Goal: Transaction & Acquisition: Purchase product/service

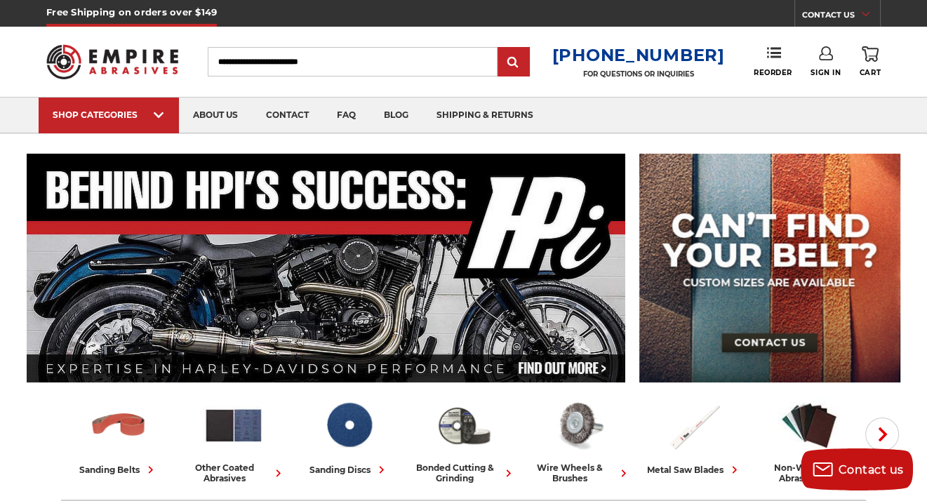
click at [819, 55] on use at bounding box center [826, 53] width 14 height 14
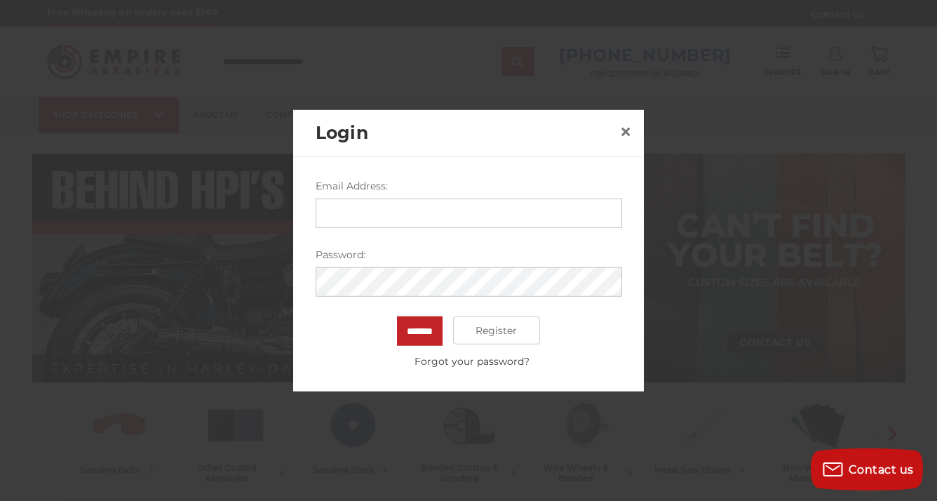
drag, startPoint x: 396, startPoint y: 243, endPoint x: 394, endPoint y: 207, distance: 36.5
click at [396, 243] on form "Email Address: Password: ******* Register Forgot your password?" at bounding box center [469, 274] width 307 height 190
click at [390, 201] on input "Email Address:" at bounding box center [469, 213] width 307 height 29
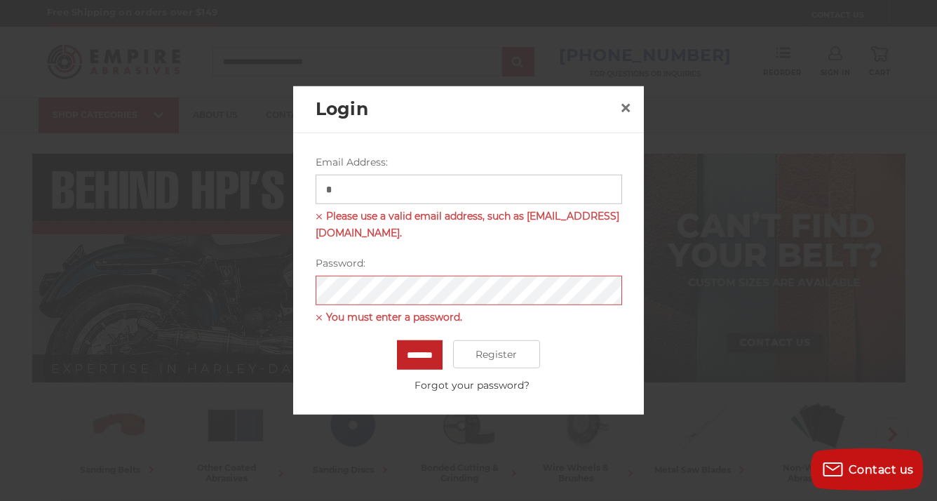
type input "**********"
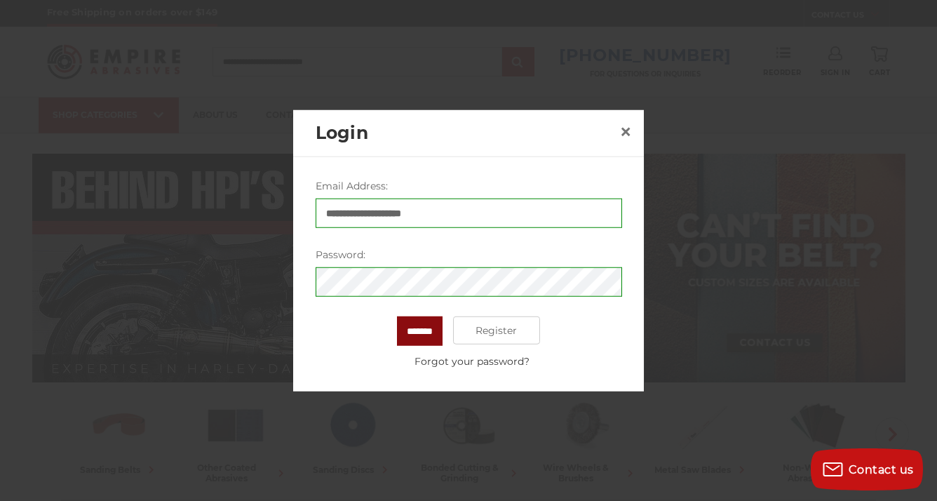
click at [415, 330] on input "*******" at bounding box center [420, 330] width 46 height 29
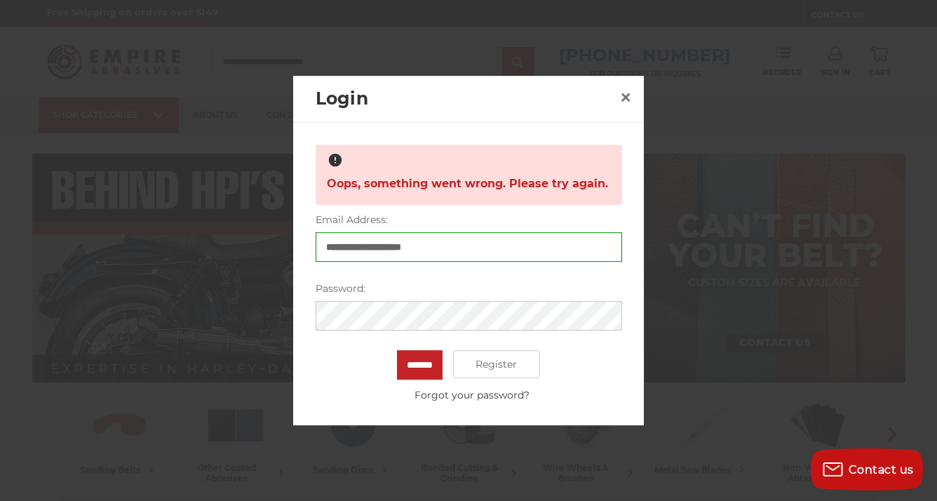
click at [397, 350] on input "*******" at bounding box center [420, 364] width 46 height 29
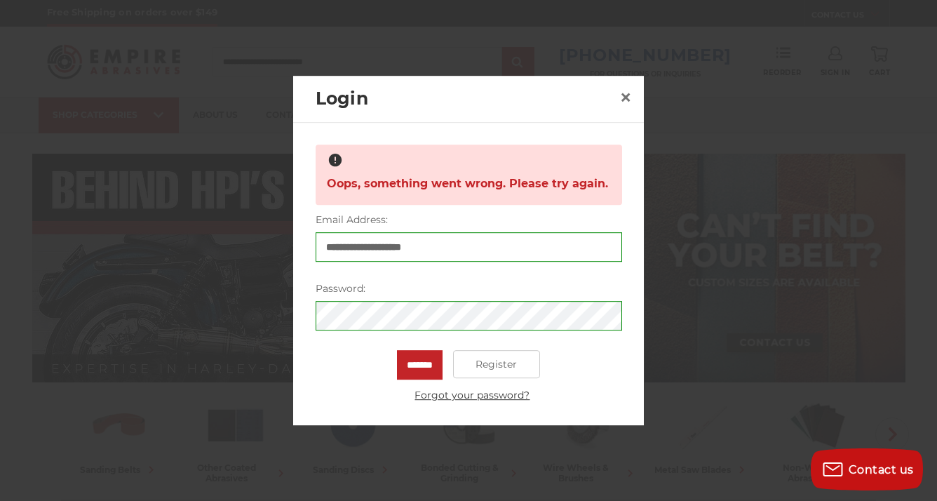
click at [483, 391] on link "Forgot your password?" at bounding box center [472, 395] width 299 height 15
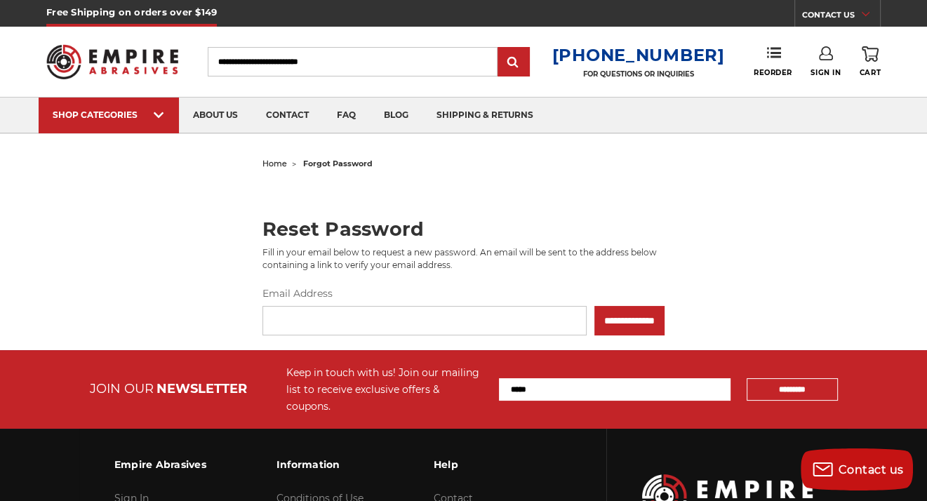
click at [373, 321] on input "Email Address" at bounding box center [424, 320] width 324 height 29
type input "**********"
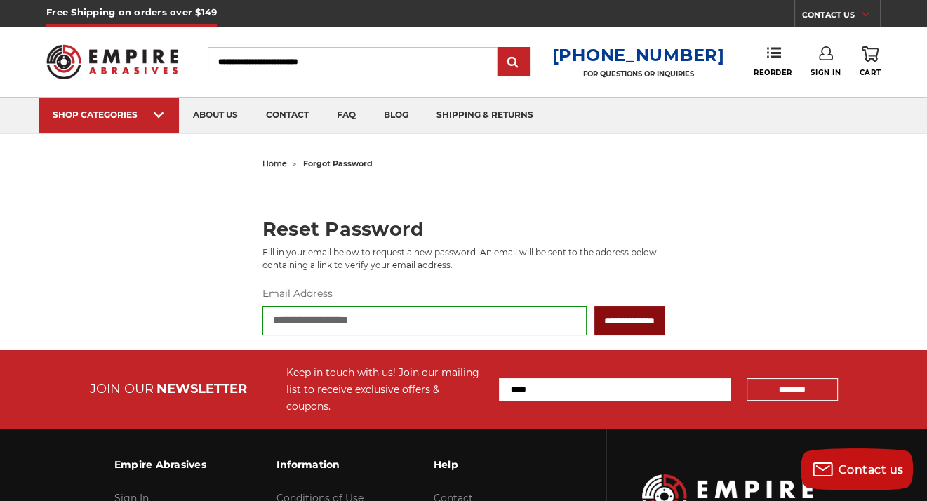
click at [595, 317] on input "**********" at bounding box center [629, 320] width 70 height 29
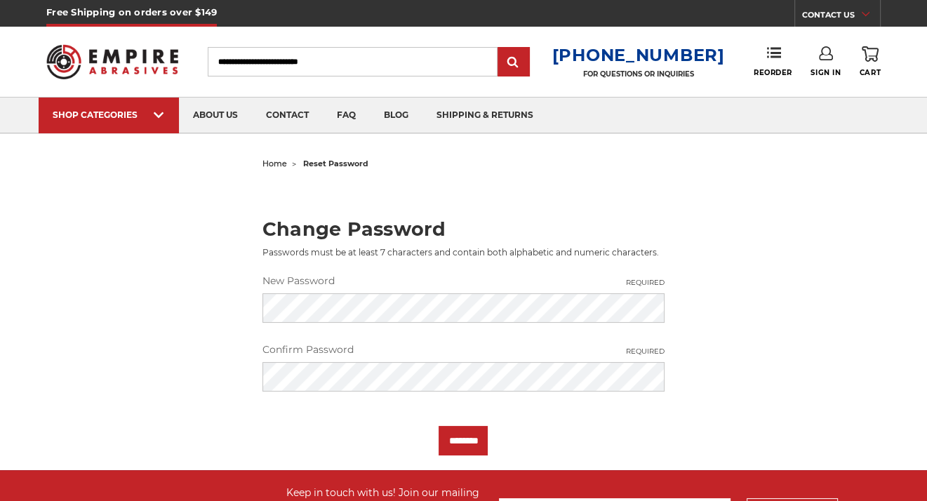
click at [368, 288] on div "New Password Required" at bounding box center [463, 298] width 417 height 49
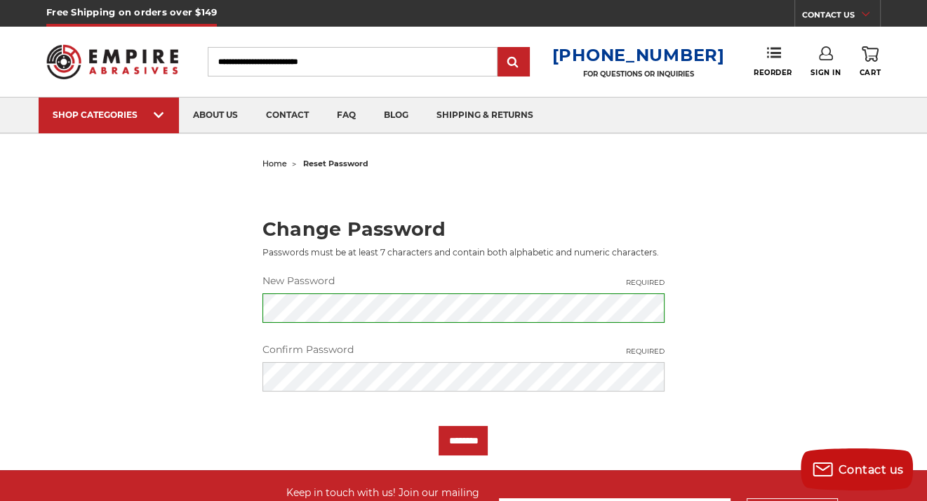
click at [563, 344] on label "Confirm Password Required" at bounding box center [463, 349] width 402 height 15
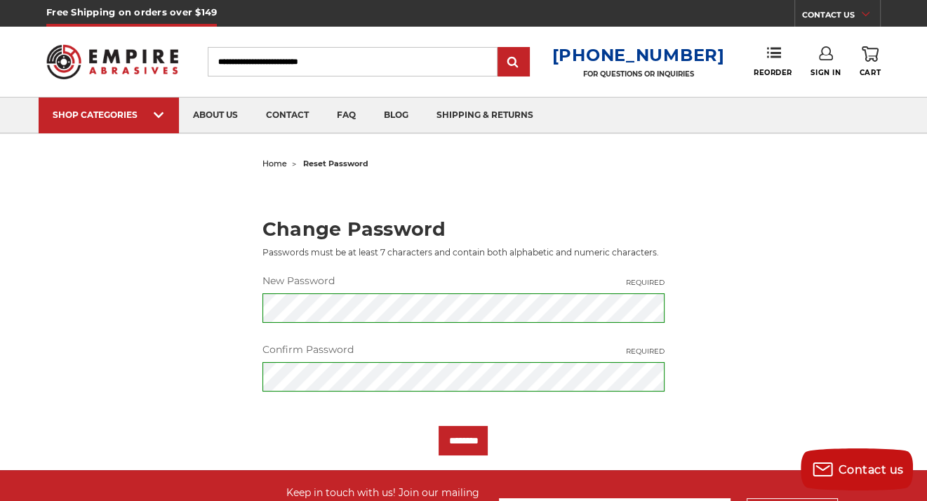
click at [710, 302] on div "home reset password Change Password Passwords must be at least 7 characters and…" at bounding box center [463, 305] width 922 height 302
click at [471, 437] on input "********" at bounding box center [462, 440] width 49 height 29
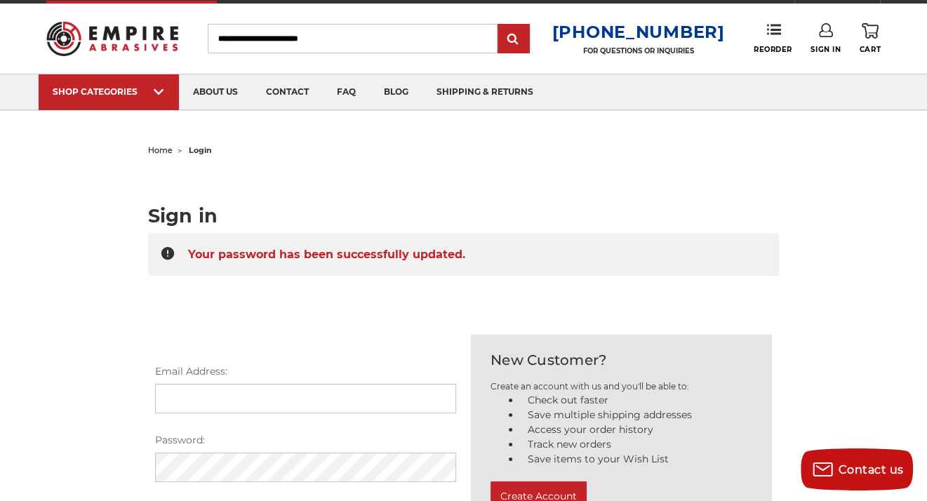
scroll to position [18, 0]
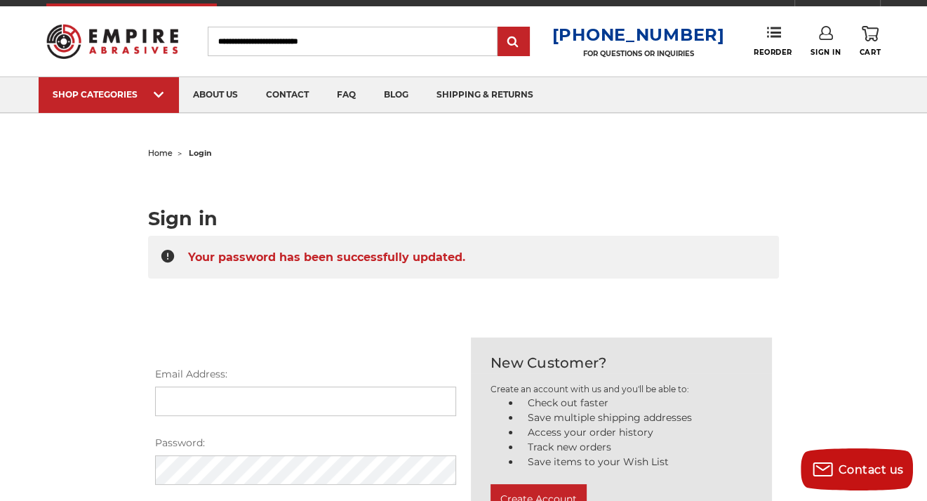
drag, startPoint x: 474, startPoint y: 333, endPoint x: 489, endPoint y: 312, distance: 25.1
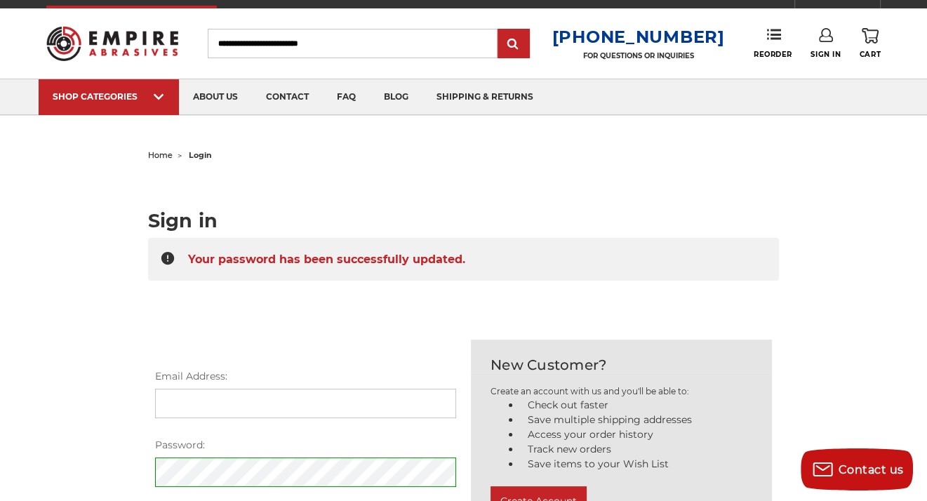
click at [304, 403] on input "Email Address:" at bounding box center [305, 403] width 301 height 29
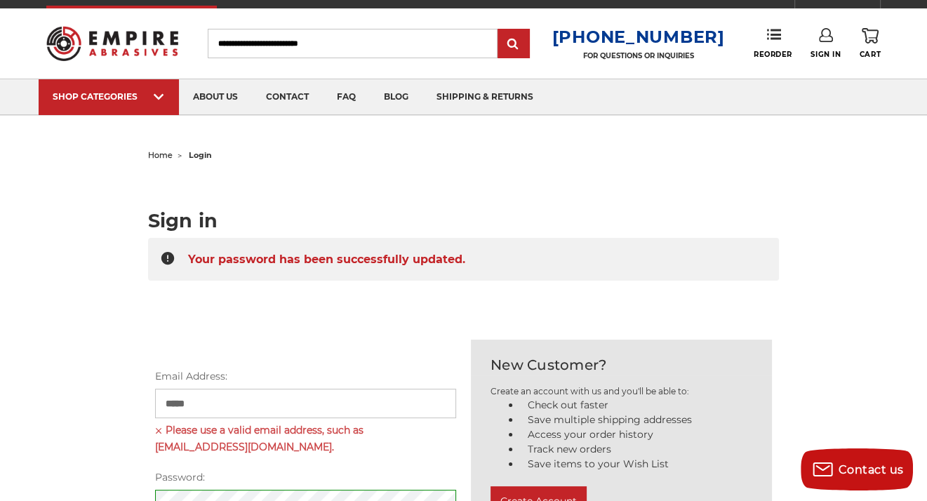
type input "**********"
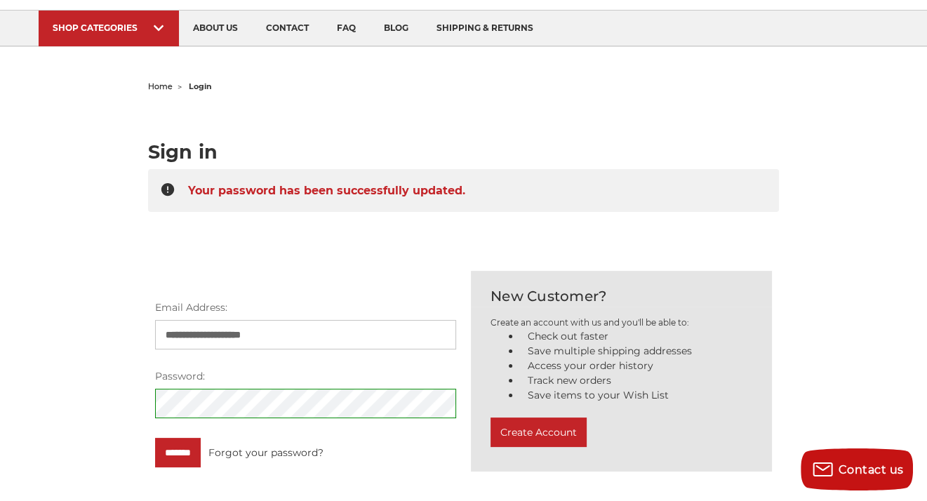
scroll to position [88, 0]
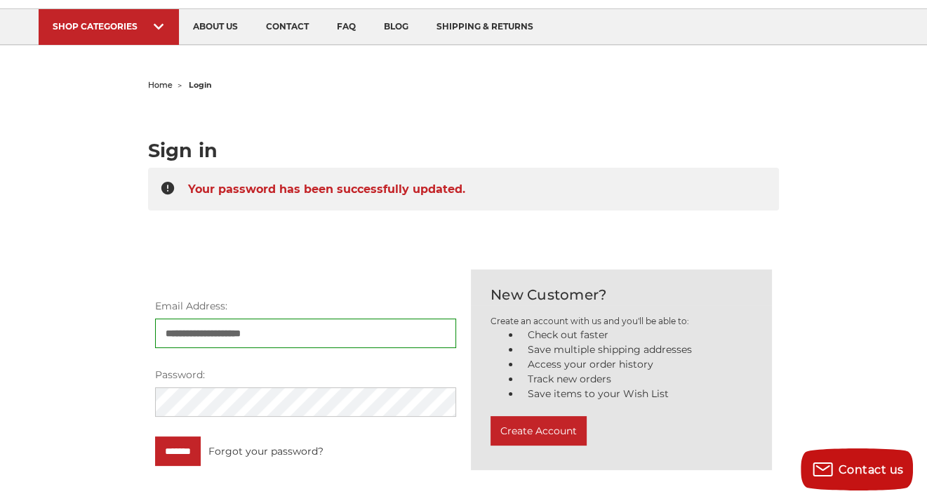
click at [109, 386] on div "**********" at bounding box center [463, 280] width 922 height 410
click at [162, 444] on input "*******" at bounding box center [178, 450] width 46 height 29
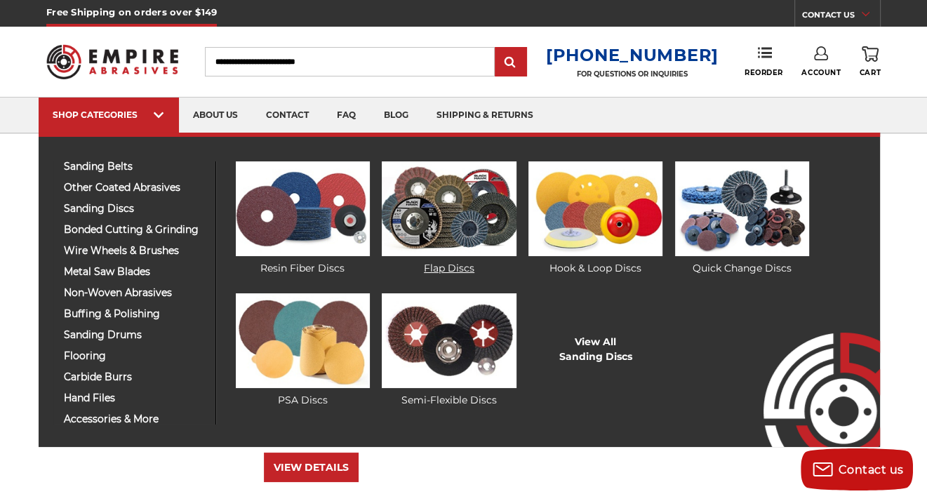
click at [463, 218] on img at bounding box center [449, 208] width 134 height 95
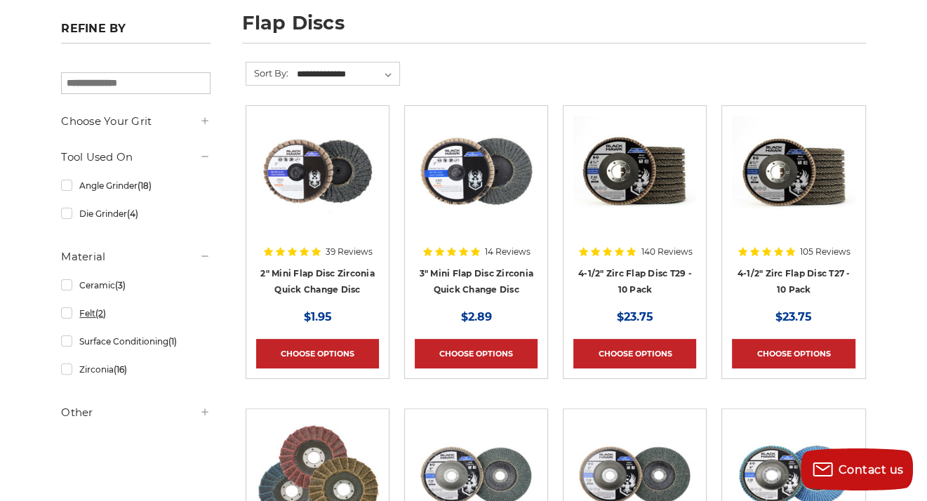
scroll to position [210, 0]
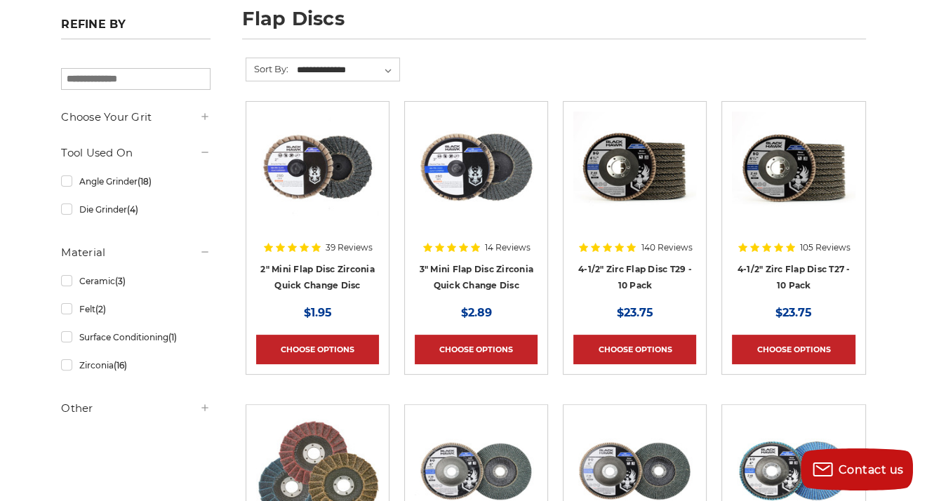
click at [102, 409] on h5 "Other" at bounding box center [135, 408] width 149 height 17
click at [134, 116] on h5 "Choose Your Grit" at bounding box center [135, 117] width 149 height 17
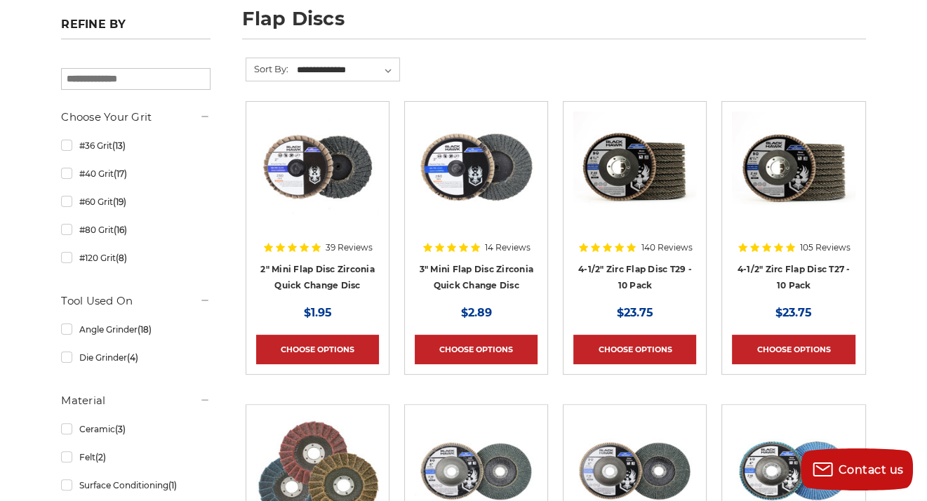
click at [142, 77] on input "search" at bounding box center [135, 79] width 149 height 22
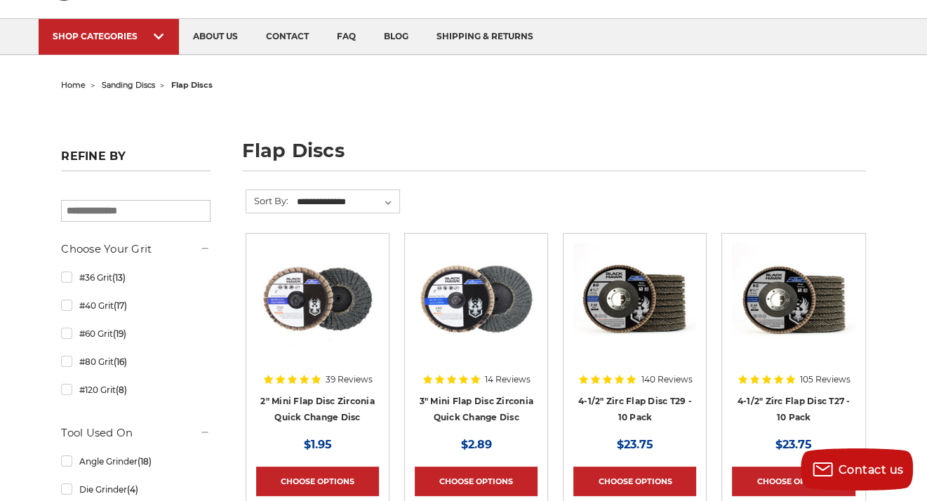
scroll to position [0, 0]
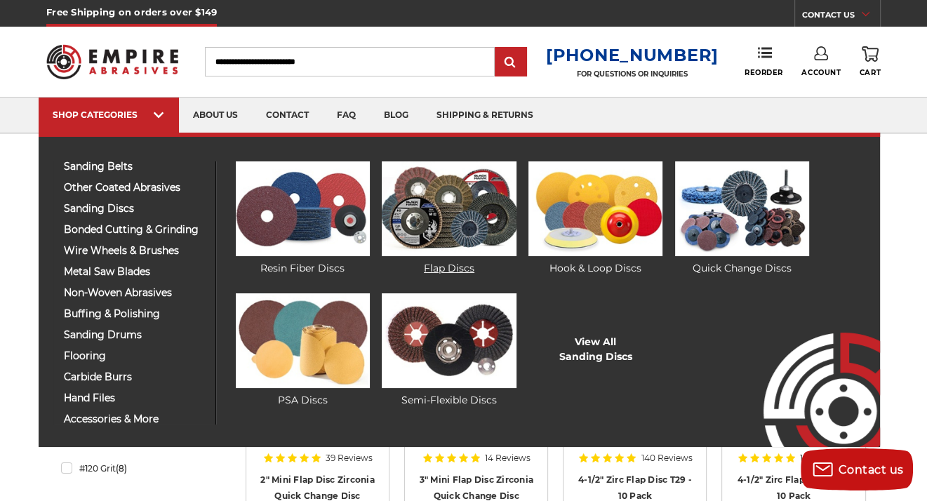
click at [436, 237] on img at bounding box center [449, 208] width 134 height 95
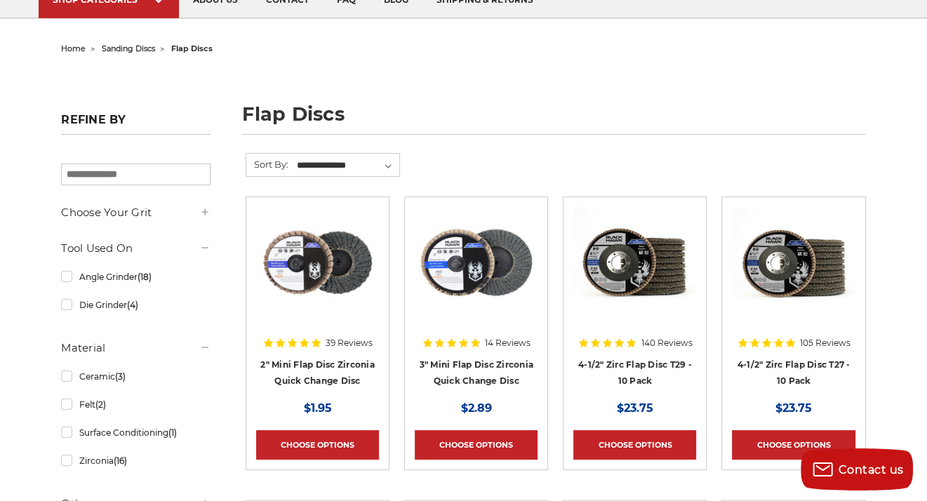
scroll to position [140, 0]
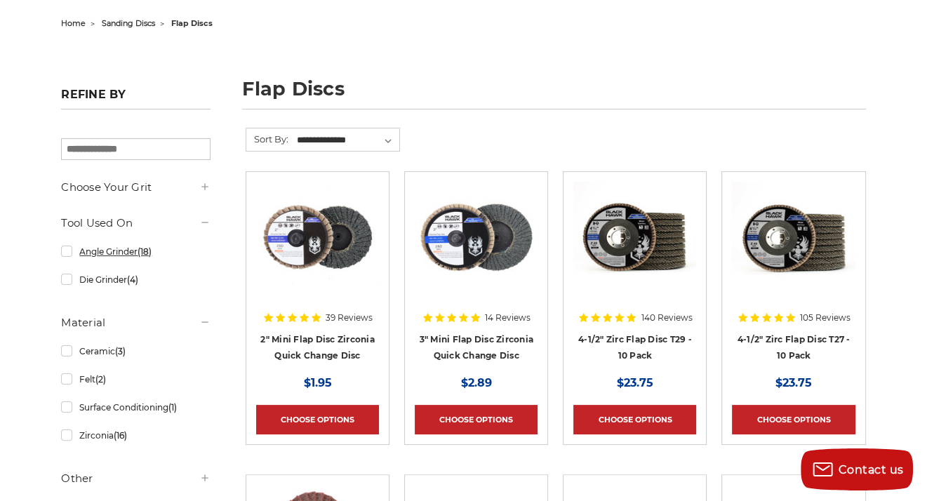
click at [137, 254] on link "Angle Grinder (18)" at bounding box center [135, 251] width 149 height 25
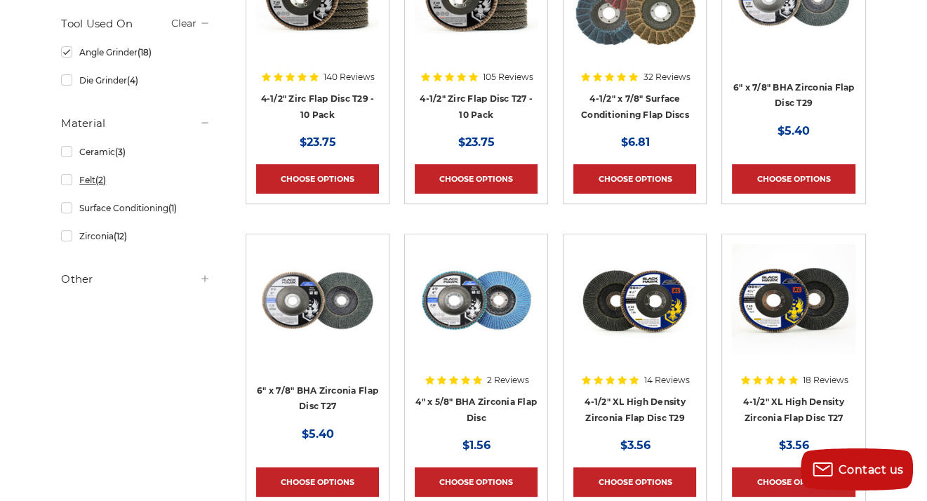
scroll to position [421, 0]
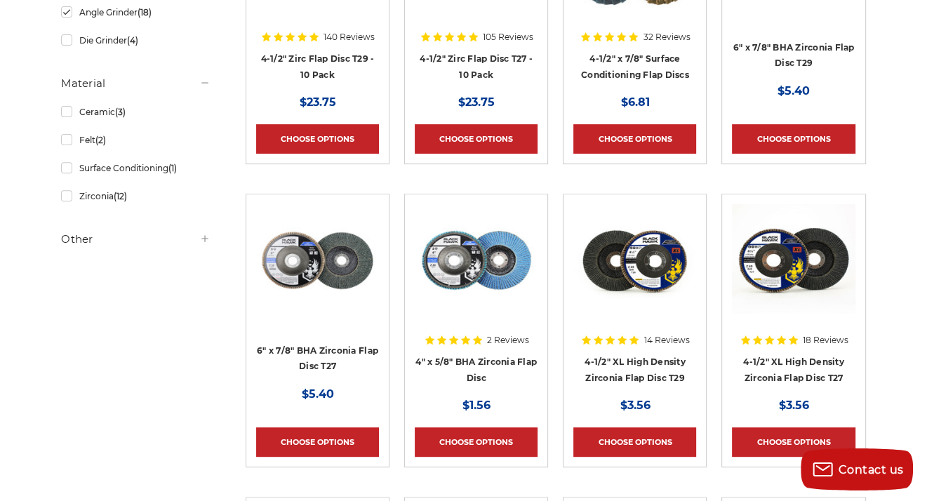
click at [197, 231] on h5 "Other" at bounding box center [135, 239] width 149 height 17
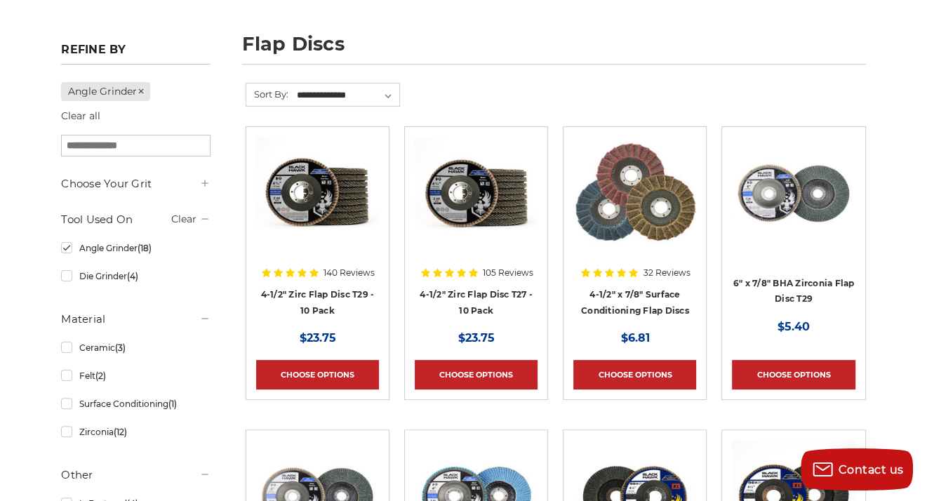
scroll to position [140, 0]
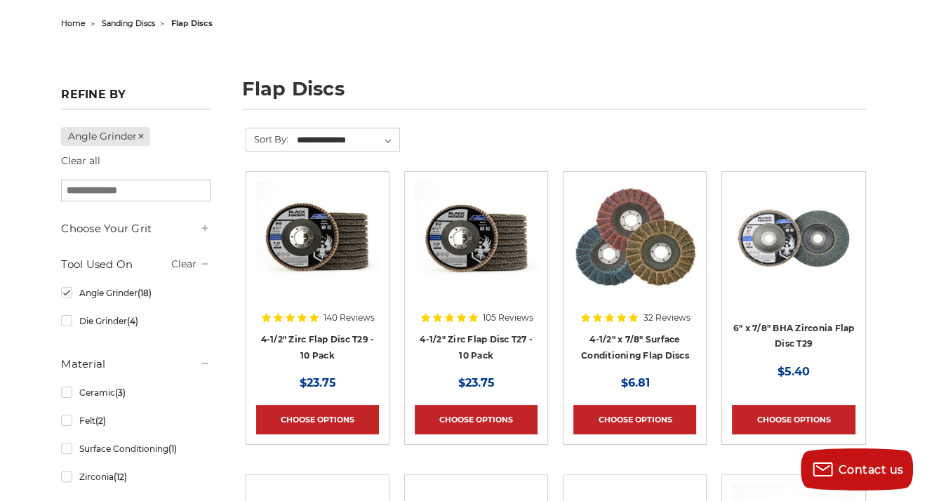
click at [314, 279] on img at bounding box center [317, 238] width 123 height 112
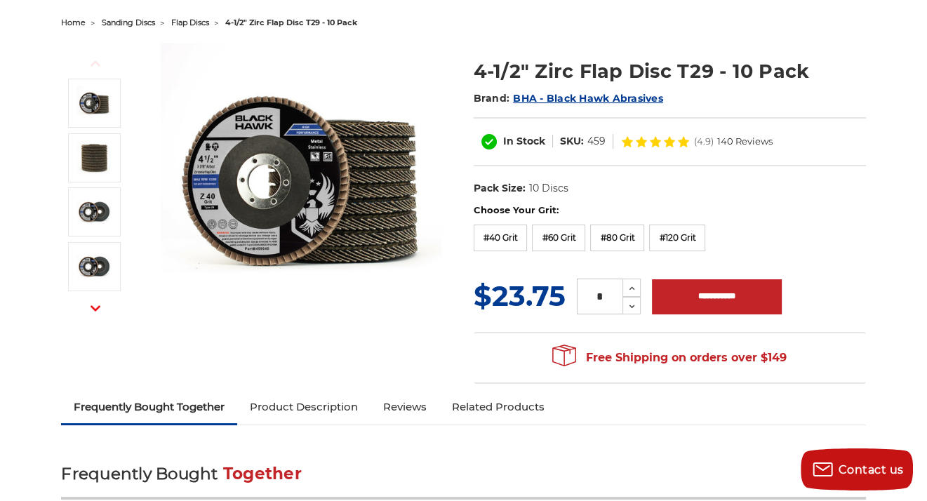
scroll to position [140, 0]
click at [537, 234] on label "#60 Grit" at bounding box center [558, 238] width 53 height 27
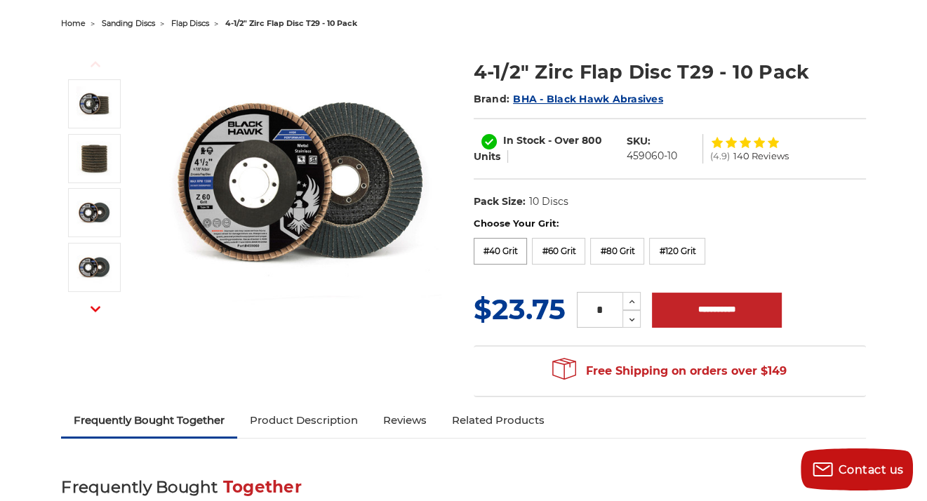
click at [494, 246] on label "#40 Grit" at bounding box center [501, 251] width 54 height 27
click at [599, 247] on label "#80 Grit" at bounding box center [617, 251] width 54 height 27
click at [559, 249] on label "#60 Grit" at bounding box center [558, 251] width 53 height 27
click at [504, 251] on label "#40 Grit" at bounding box center [501, 251] width 54 height 27
click at [550, 251] on label "#60 Grit" at bounding box center [558, 251] width 53 height 27
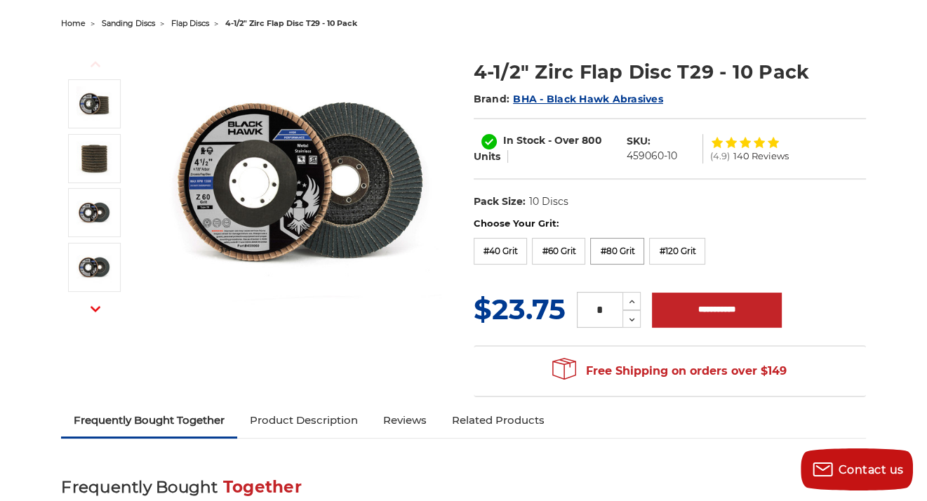
click at [597, 254] on label "#80 Grit" at bounding box center [617, 251] width 54 height 27
click at [571, 250] on label "#60 Grit" at bounding box center [558, 251] width 53 height 27
drag, startPoint x: 571, startPoint y: 250, endPoint x: 540, endPoint y: 249, distance: 31.6
click at [540, 249] on label "#60 Grit" at bounding box center [558, 251] width 53 height 27
click at [508, 251] on label "#40 Grit" at bounding box center [501, 251] width 54 height 27
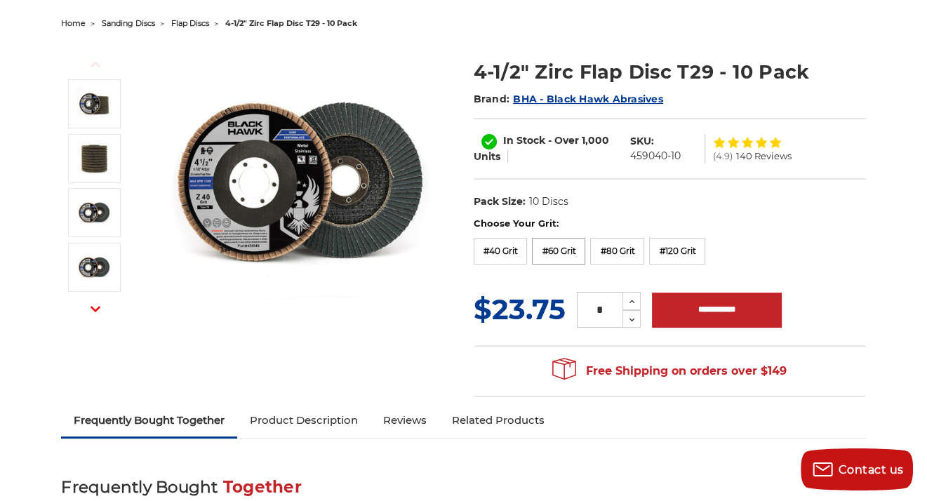
click at [572, 254] on label "#60 Grit" at bounding box center [558, 251] width 53 height 27
click at [645, 209] on dl "UPC: Pack Size: 10 Discs Size: 4-1/2" Tool: Angle Grinder Material: Zirconia" at bounding box center [670, 201] width 392 height 29
click at [630, 304] on icon at bounding box center [632, 301] width 11 height 13
type input "*"
click at [720, 304] on input "**********" at bounding box center [717, 310] width 130 height 35
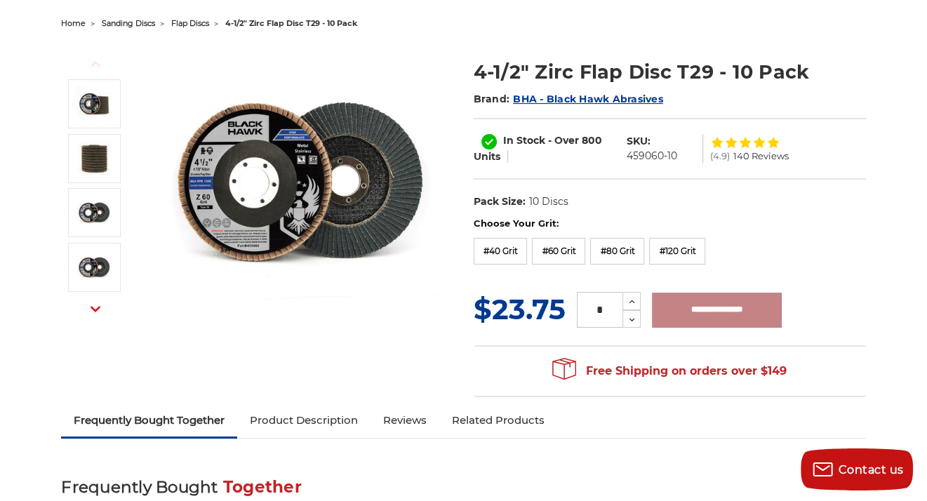
type input "**********"
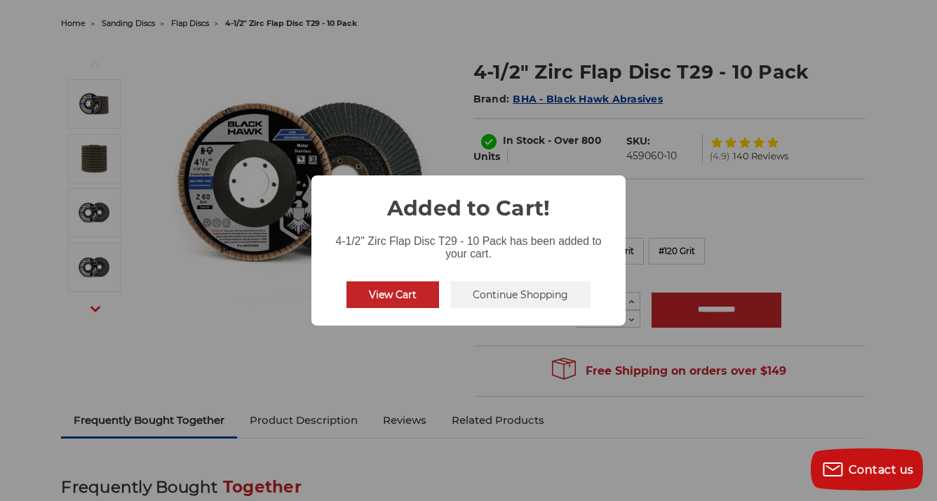
click at [497, 295] on button "Continue Shopping" at bounding box center [520, 294] width 140 height 27
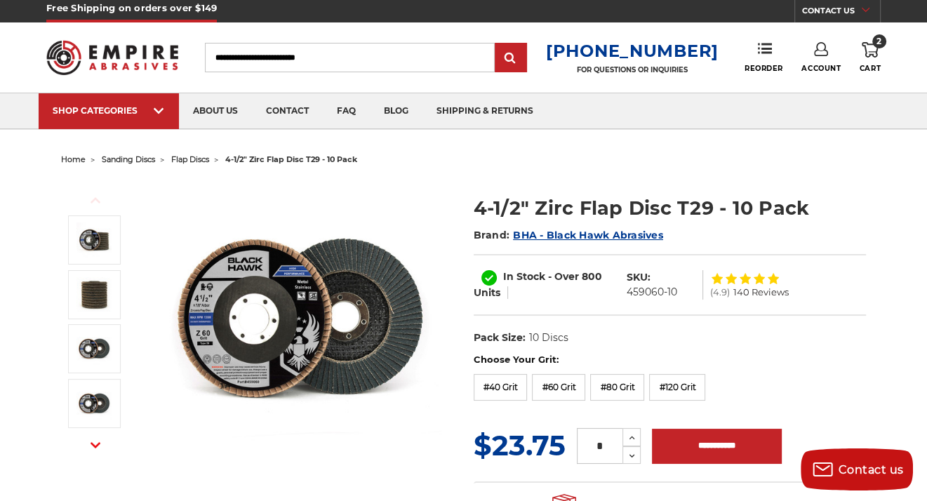
scroll to position [0, 0]
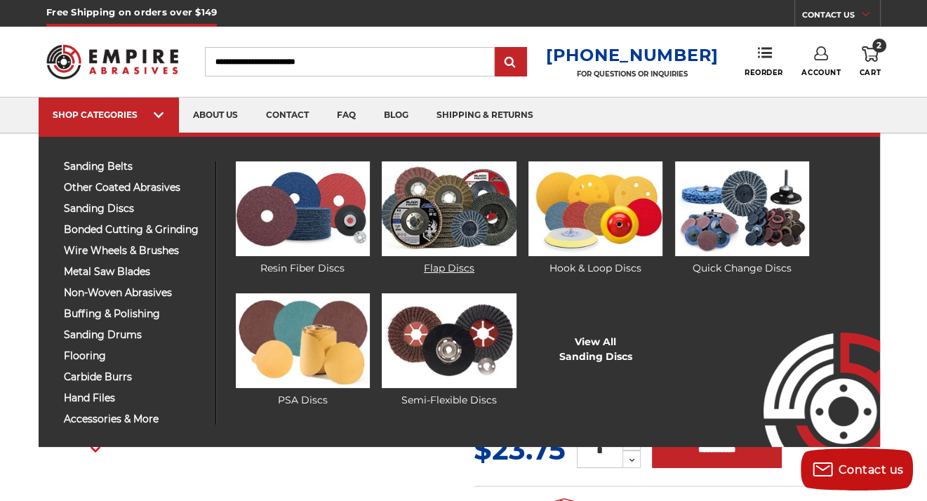
click at [462, 220] on img at bounding box center [449, 208] width 134 height 95
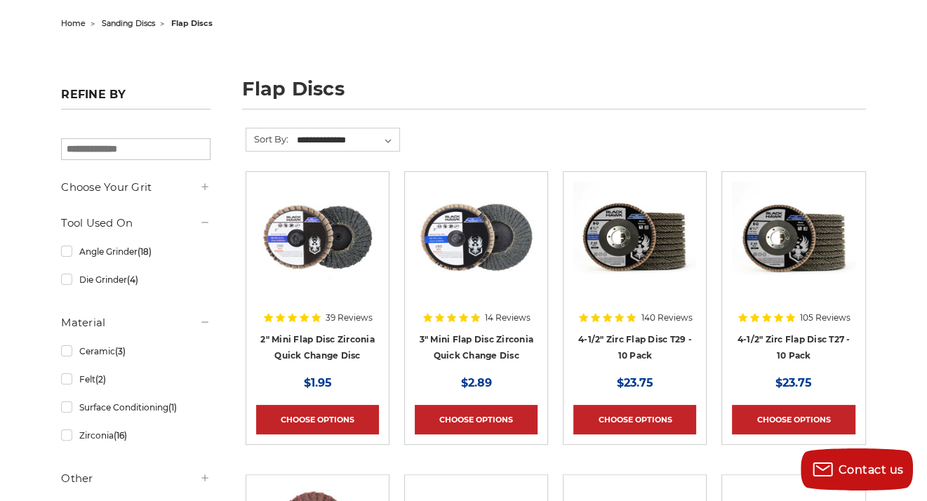
scroll to position [140, 0]
click at [150, 252] on span "(18)" at bounding box center [145, 251] width 14 height 11
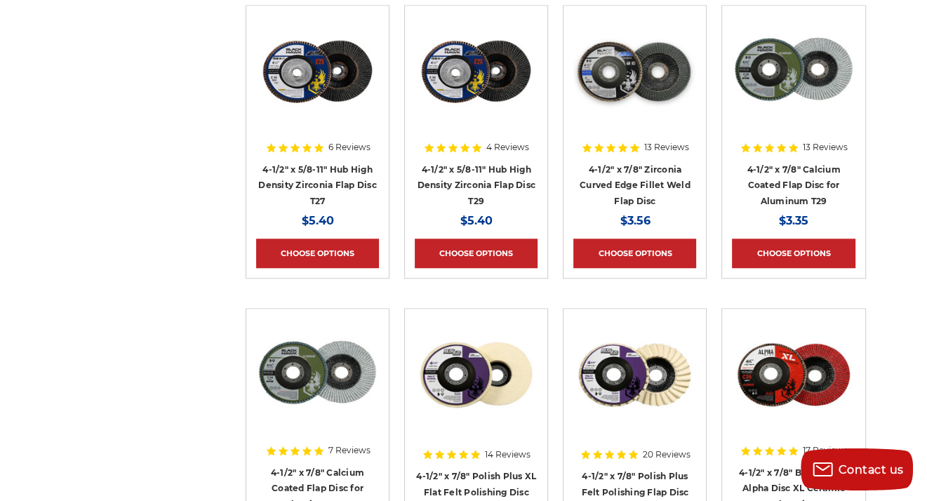
scroll to position [912, 0]
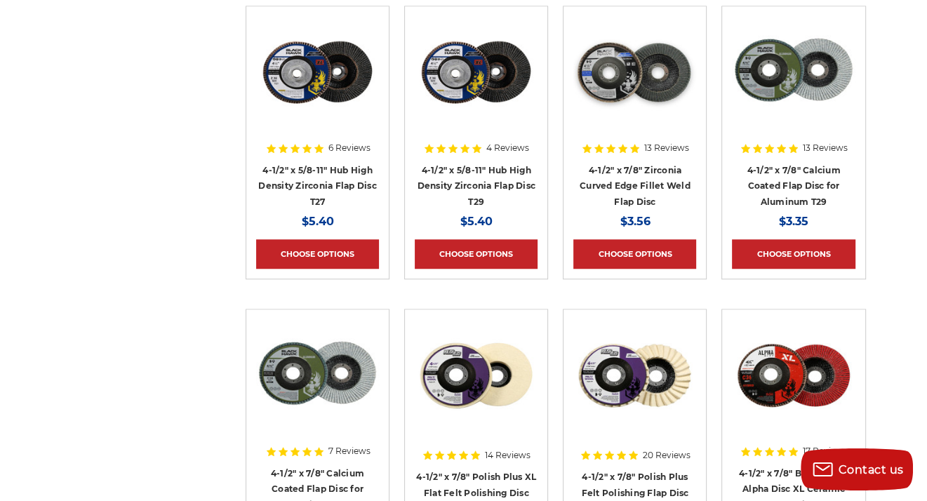
click at [305, 421] on img at bounding box center [317, 375] width 123 height 112
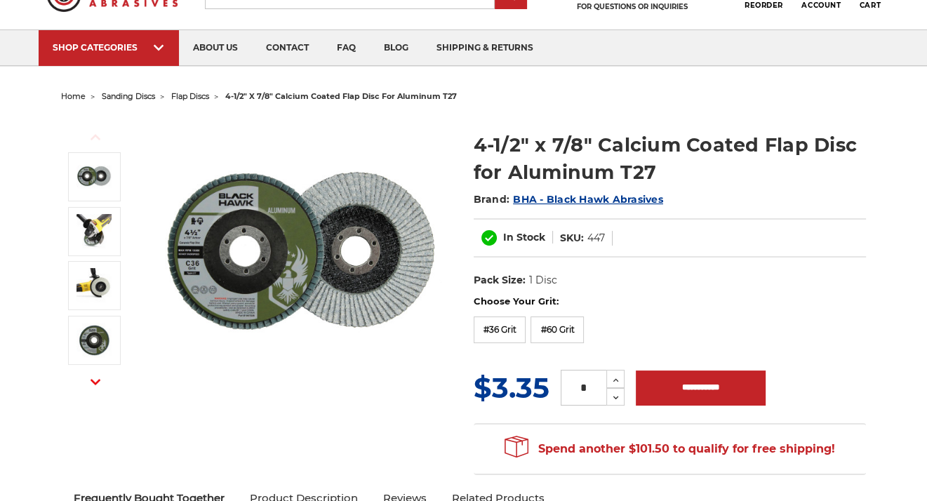
scroll to position [70, 0]
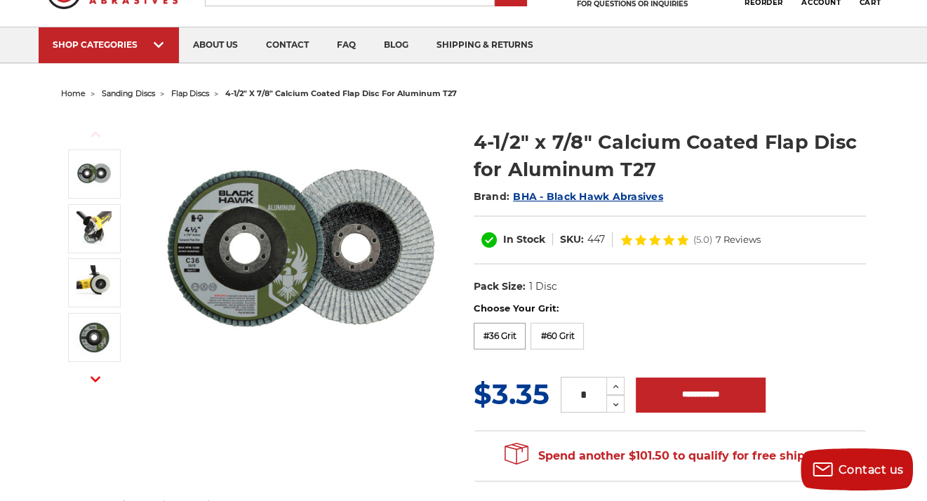
click at [502, 335] on label "#36 Grit" at bounding box center [500, 336] width 53 height 27
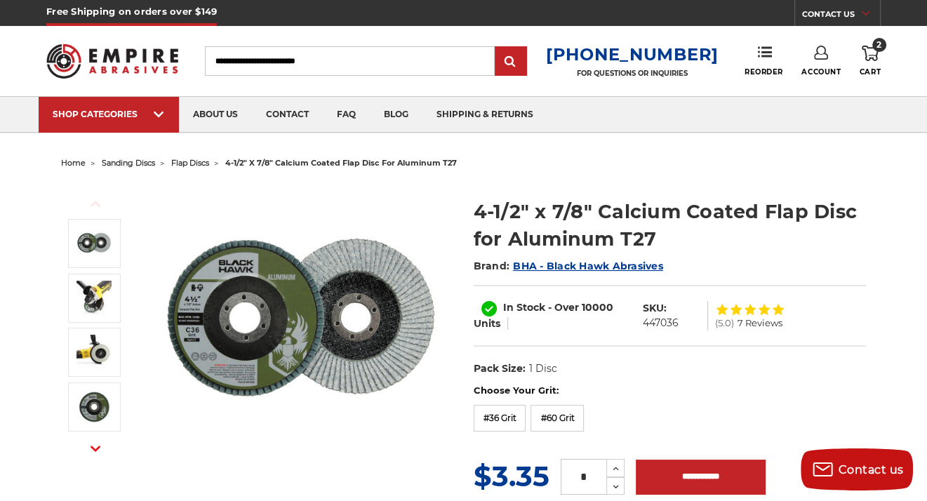
scroll to position [0, 0]
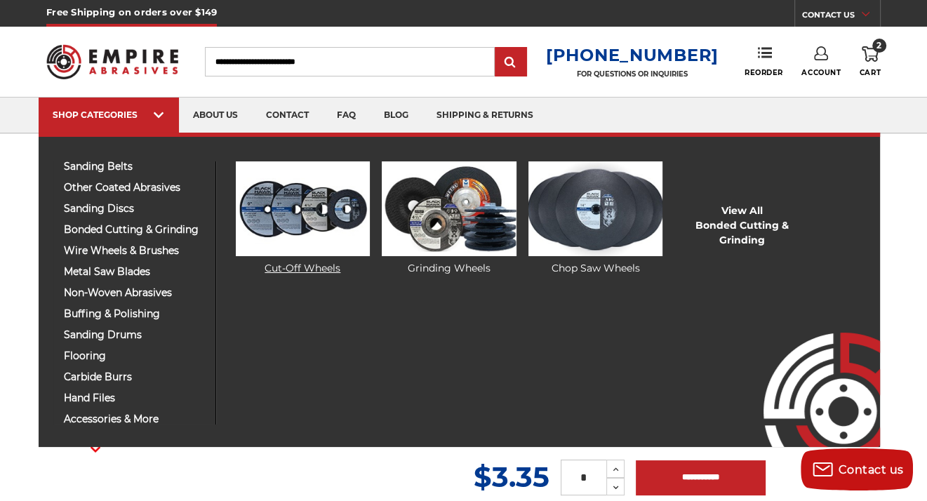
click at [260, 222] on img at bounding box center [303, 208] width 134 height 95
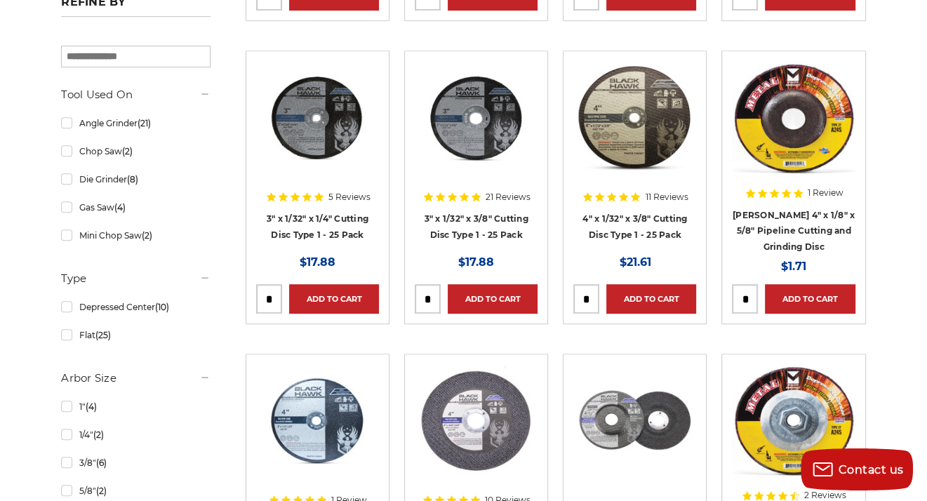
scroll to position [561, 0]
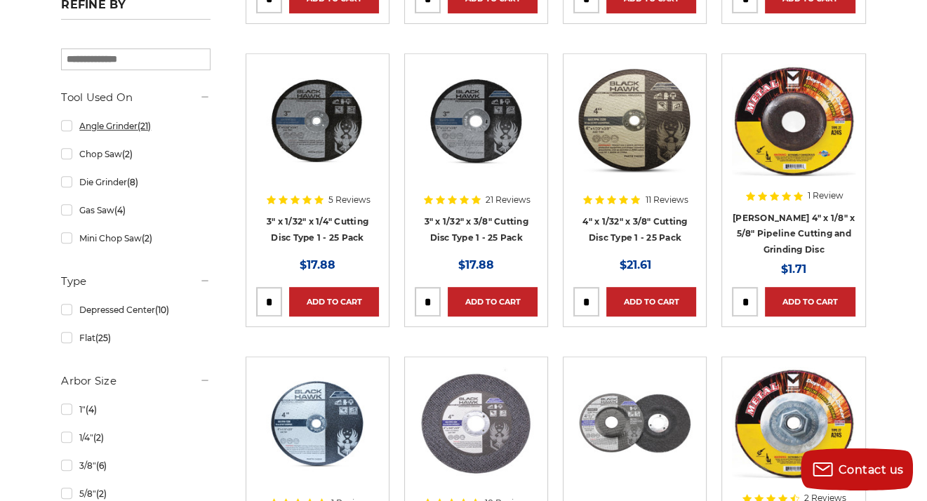
click at [84, 123] on link "Angle Grinder (21)" at bounding box center [135, 126] width 149 height 25
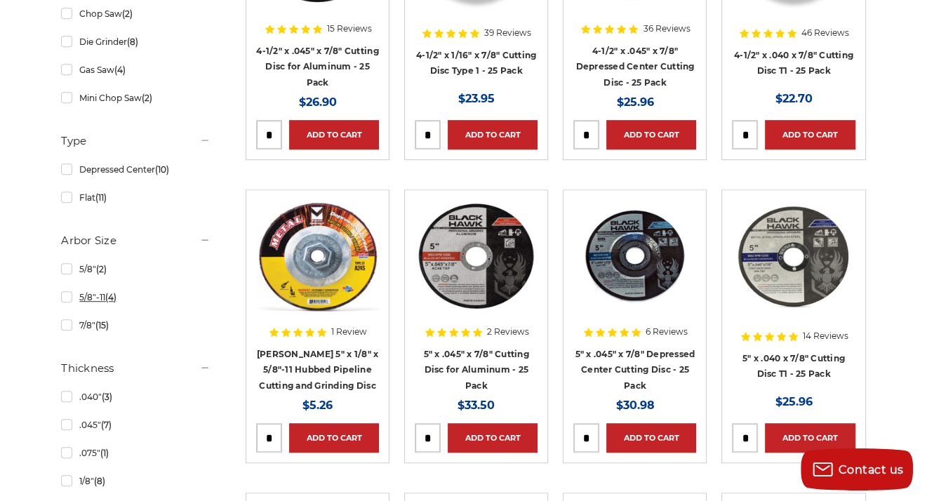
scroll to position [772, 0]
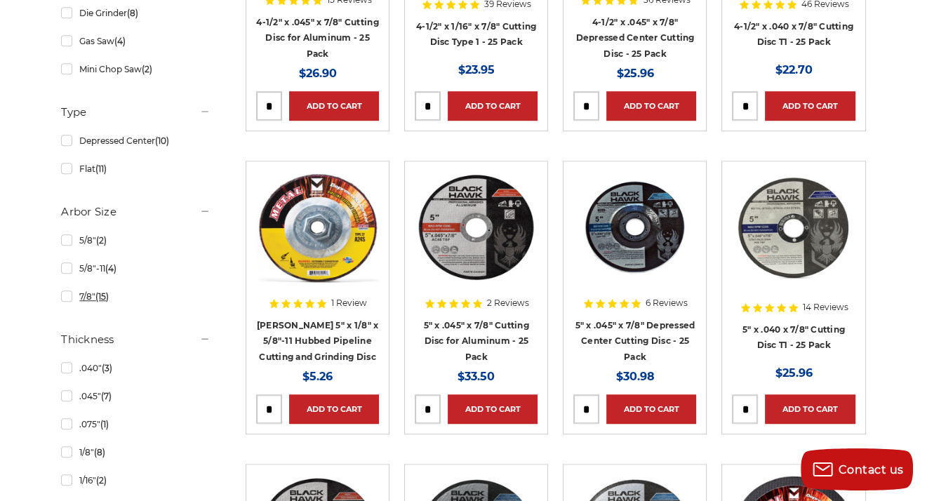
click at [106, 300] on span "(15)" at bounding box center [101, 296] width 13 height 11
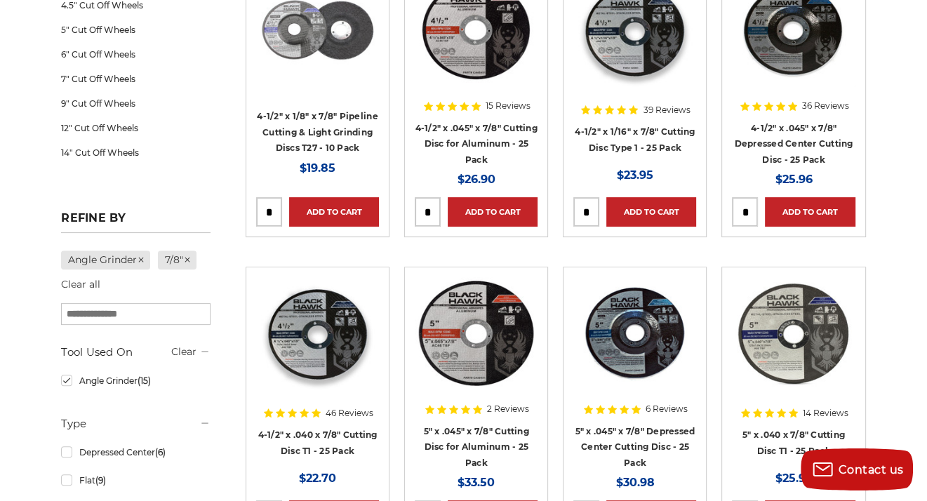
scroll to position [351, 0]
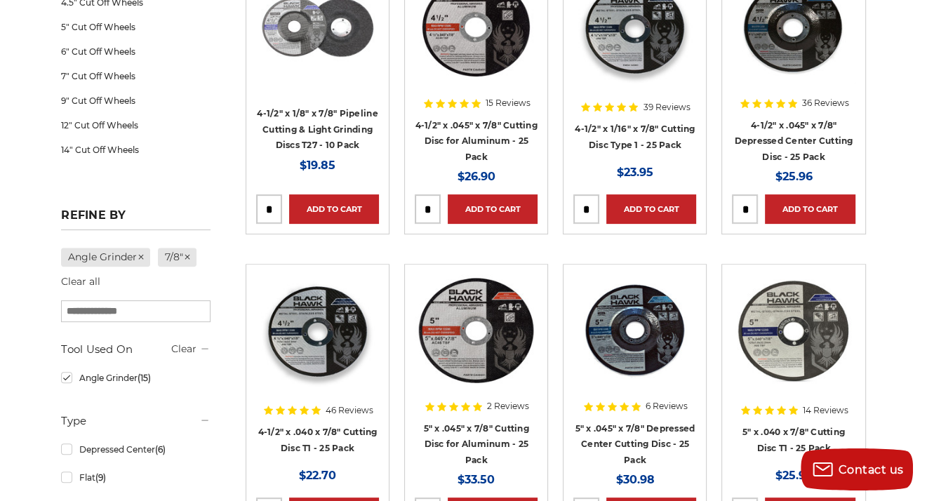
click at [787, 44] on img at bounding box center [793, 27] width 123 height 112
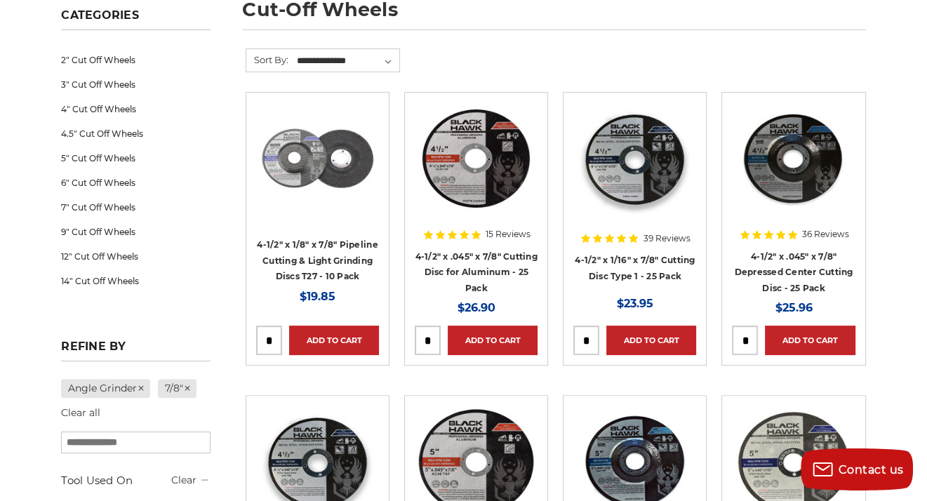
scroll to position [203, 0]
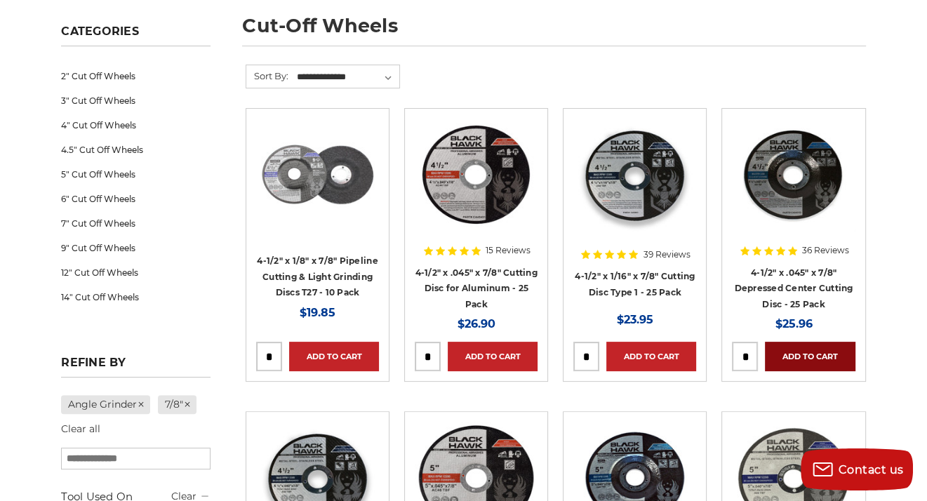
click at [817, 360] on link "Add to Cart" at bounding box center [810, 356] width 90 height 29
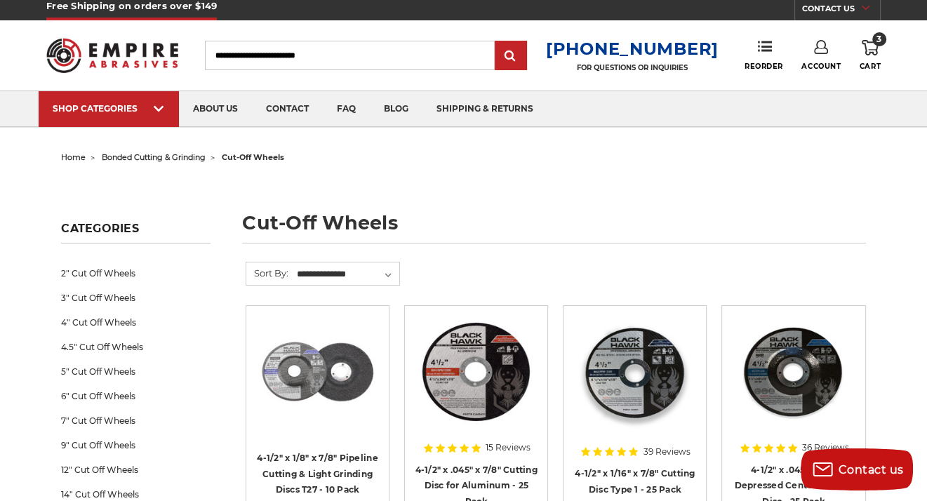
scroll to position [0, 0]
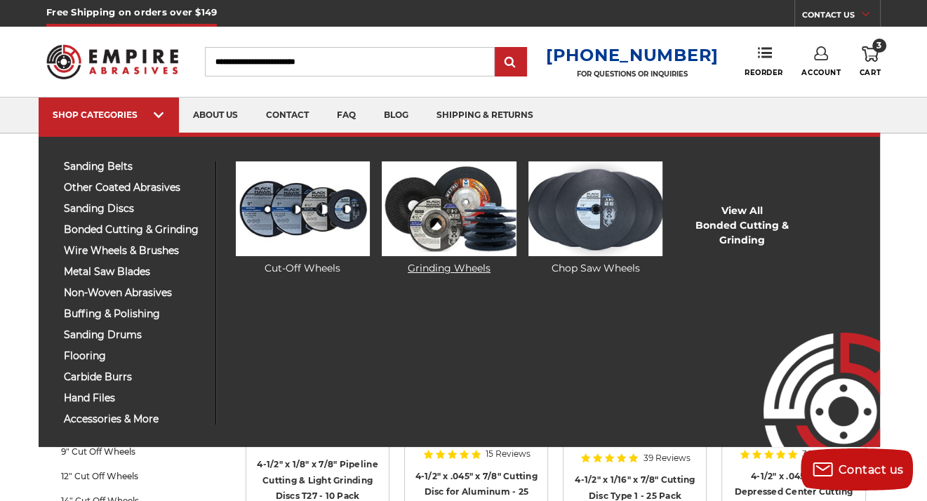
click at [390, 213] on img at bounding box center [449, 208] width 134 height 95
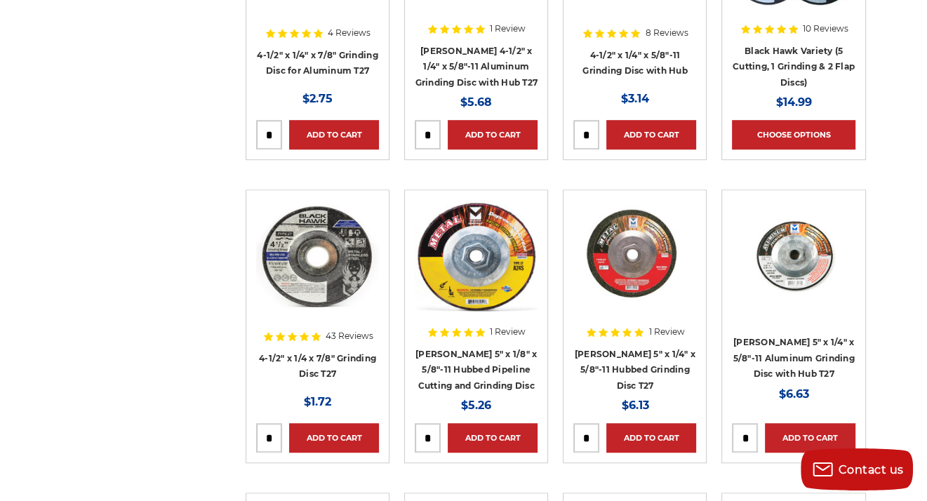
scroll to position [772, 0]
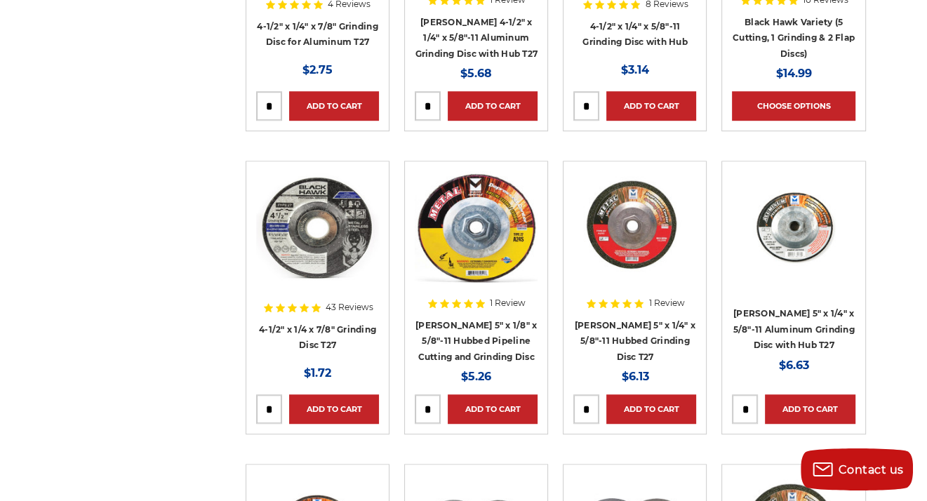
click at [354, 257] on img at bounding box center [317, 227] width 123 height 112
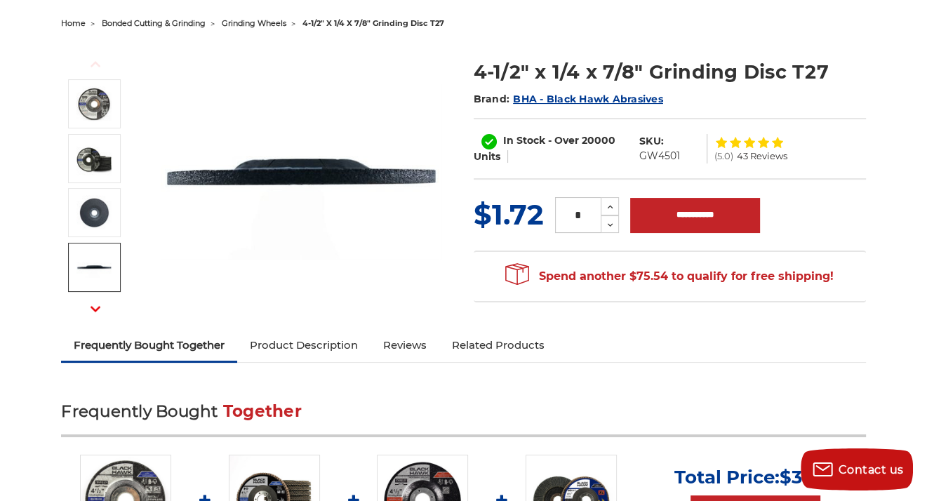
scroll to position [140, 0]
click at [605, 201] on icon at bounding box center [610, 207] width 11 height 13
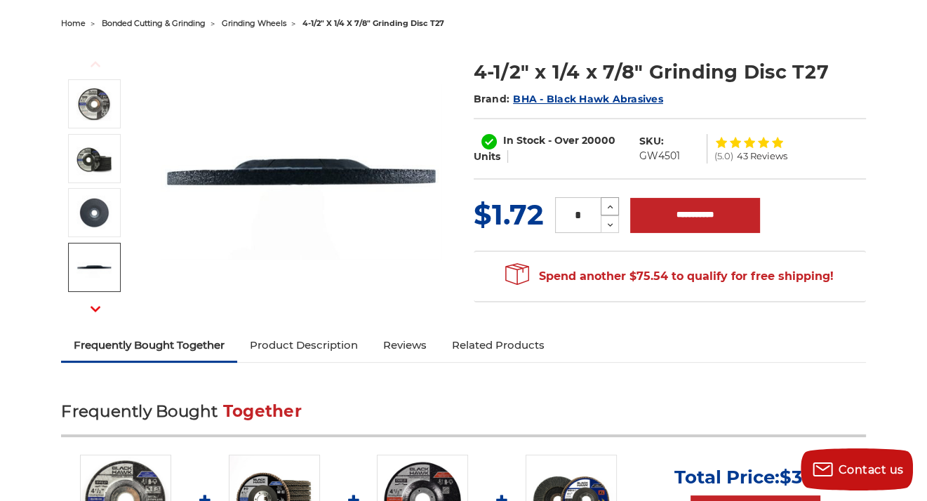
click at [605, 201] on icon at bounding box center [610, 207] width 11 height 13
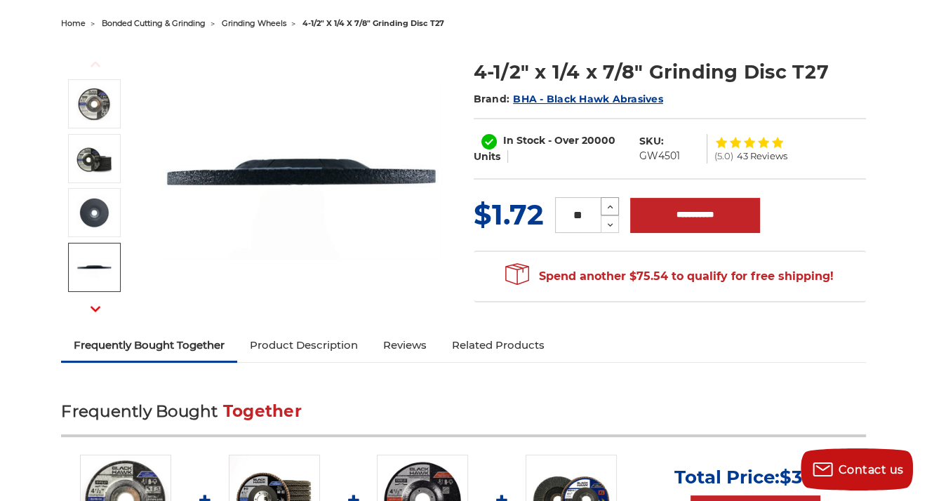
click at [605, 201] on icon at bounding box center [610, 207] width 11 height 13
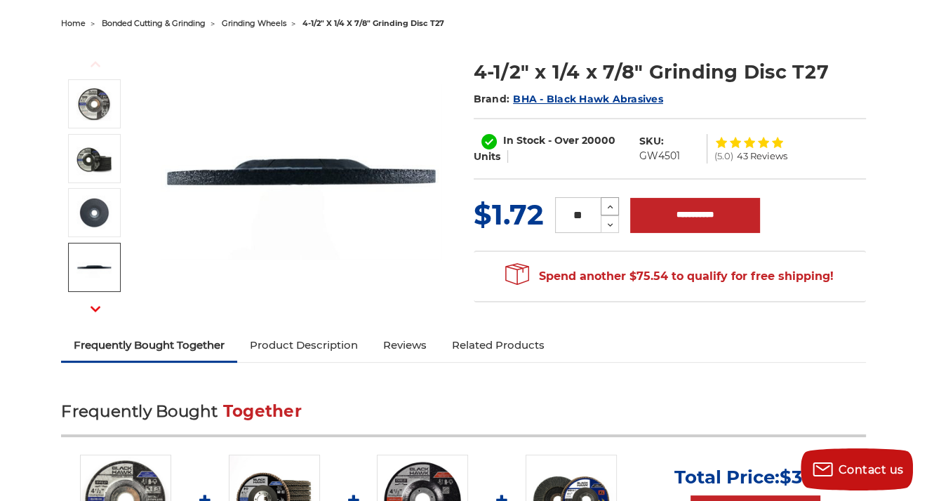
click at [606, 201] on icon at bounding box center [610, 207] width 11 height 13
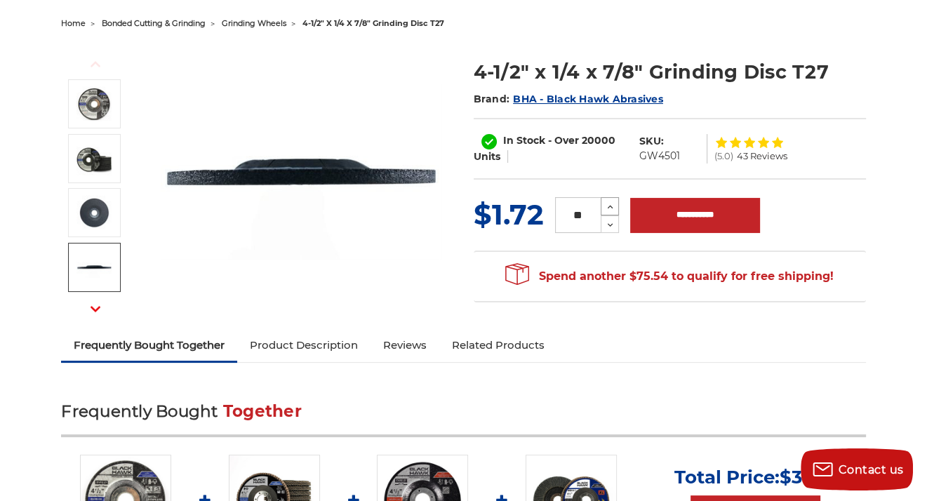
click at [606, 204] on icon at bounding box center [610, 207] width 11 height 13
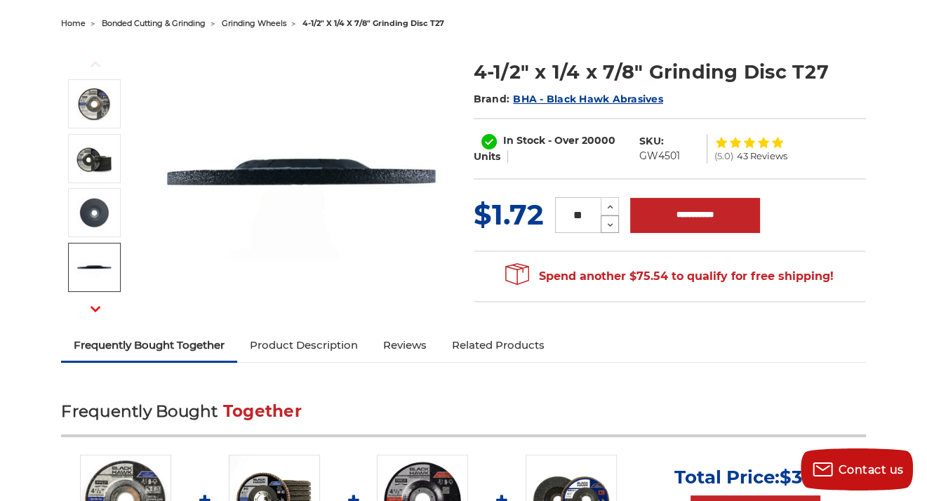
click at [611, 219] on icon at bounding box center [610, 225] width 11 height 13
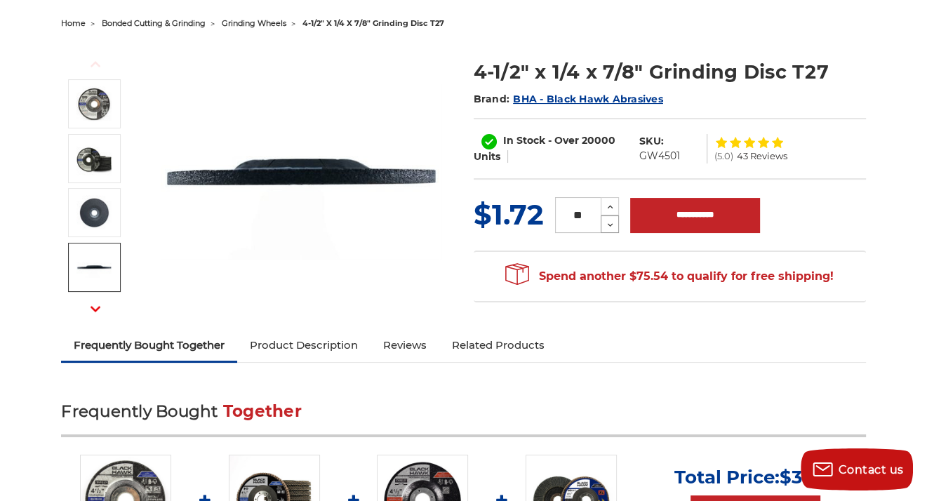
type input "**"
click at [686, 209] on input "**********" at bounding box center [695, 215] width 130 height 35
type input "**********"
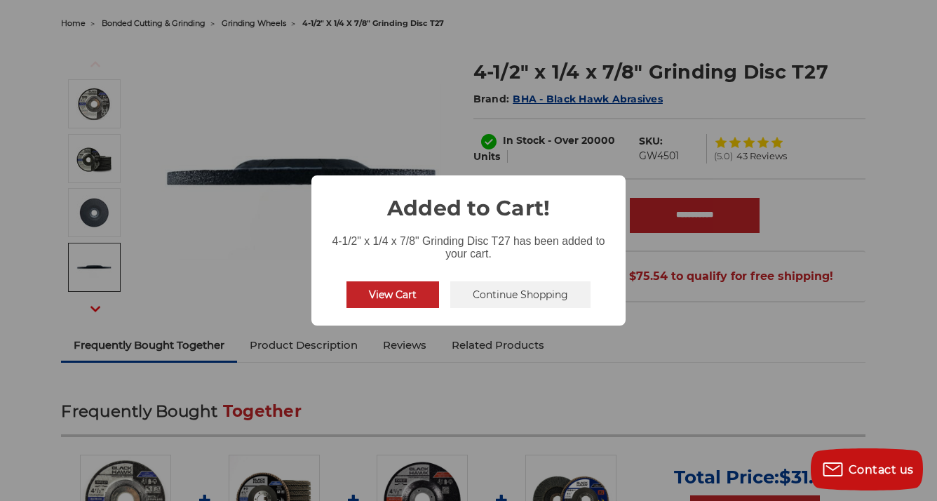
click at [460, 288] on button "Continue Shopping" at bounding box center [520, 294] width 140 height 27
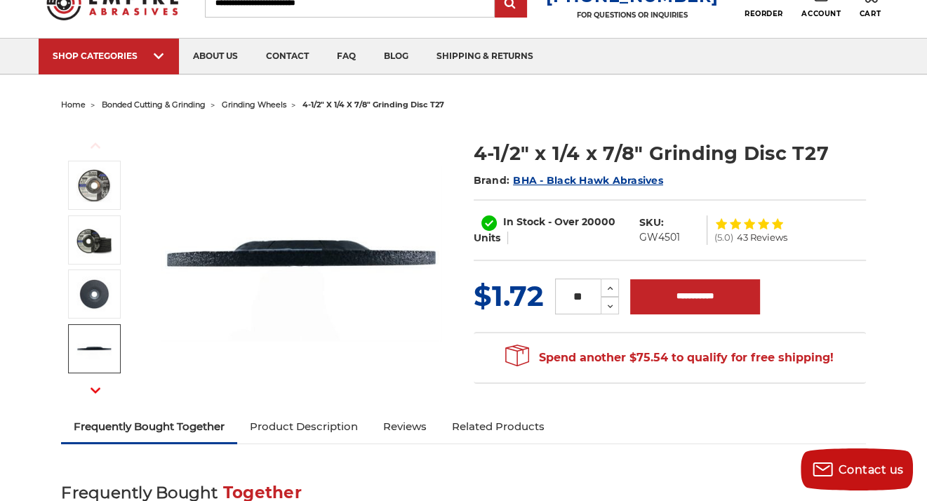
scroll to position [0, 0]
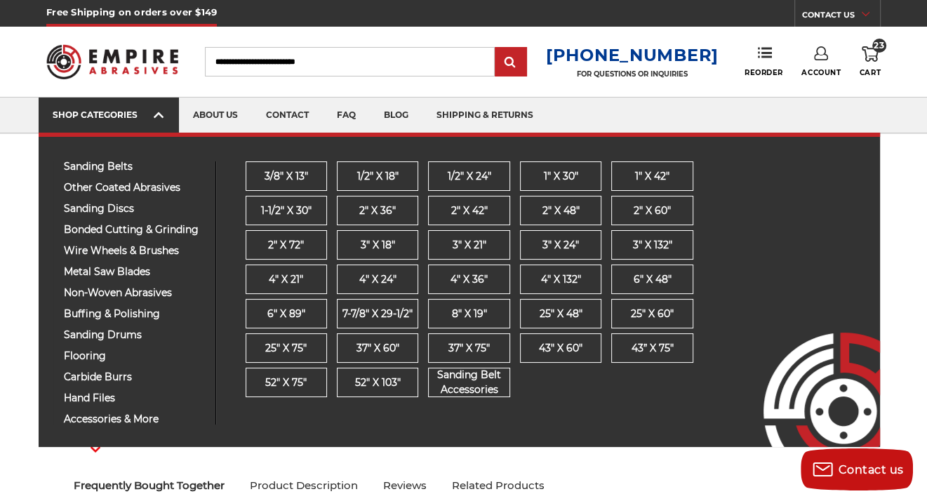
click at [119, 111] on div "SHOP CATEGORIES" at bounding box center [109, 114] width 112 height 11
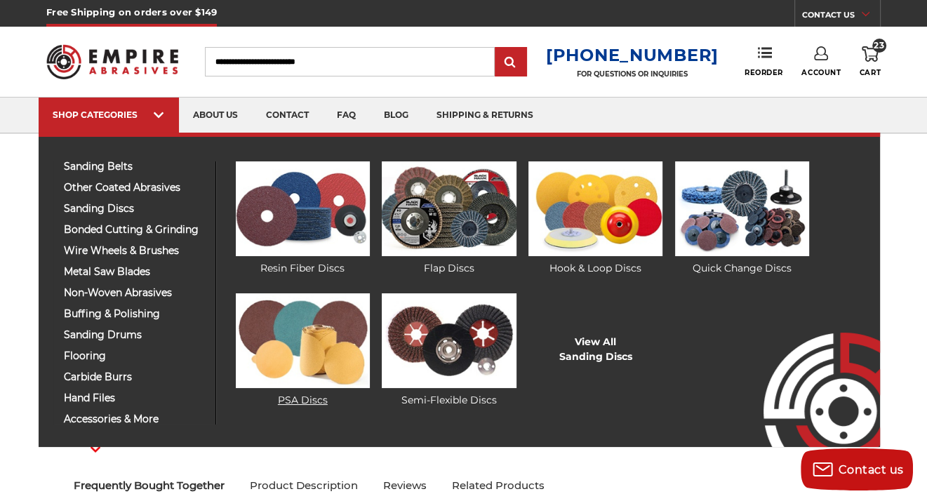
click at [328, 344] on img at bounding box center [303, 340] width 134 height 95
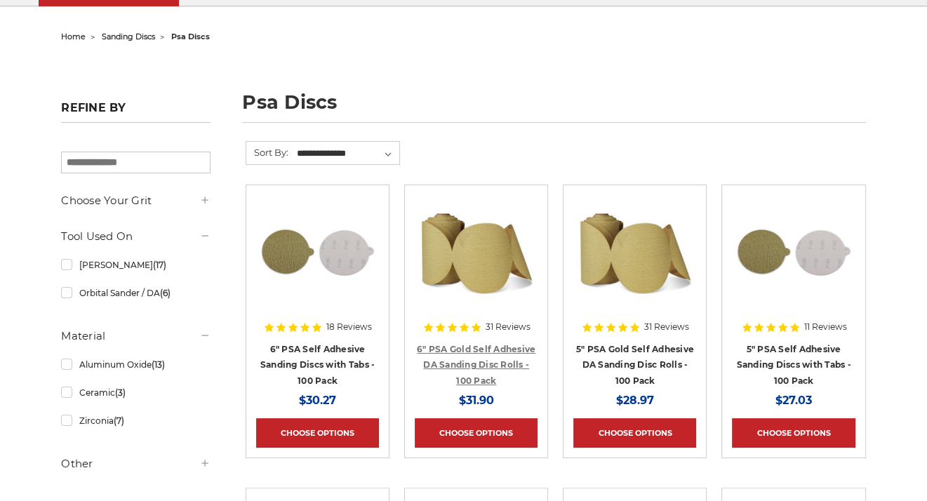
scroll to position [140, 0]
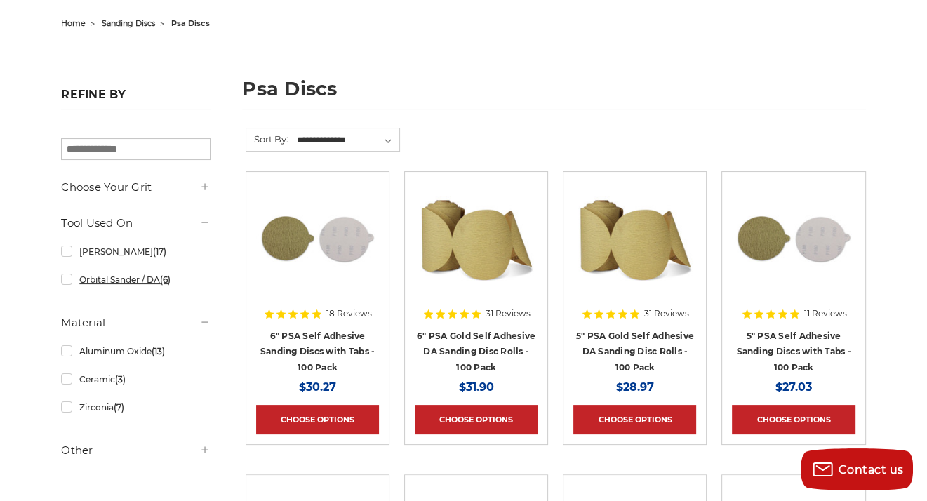
click at [152, 285] on link "Orbital Sander / DA (6)" at bounding box center [135, 279] width 149 height 25
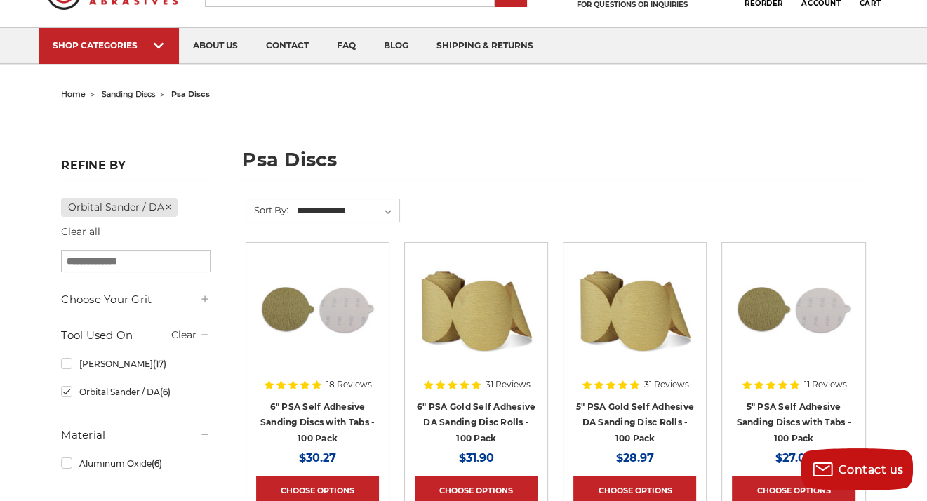
scroll to position [70, 0]
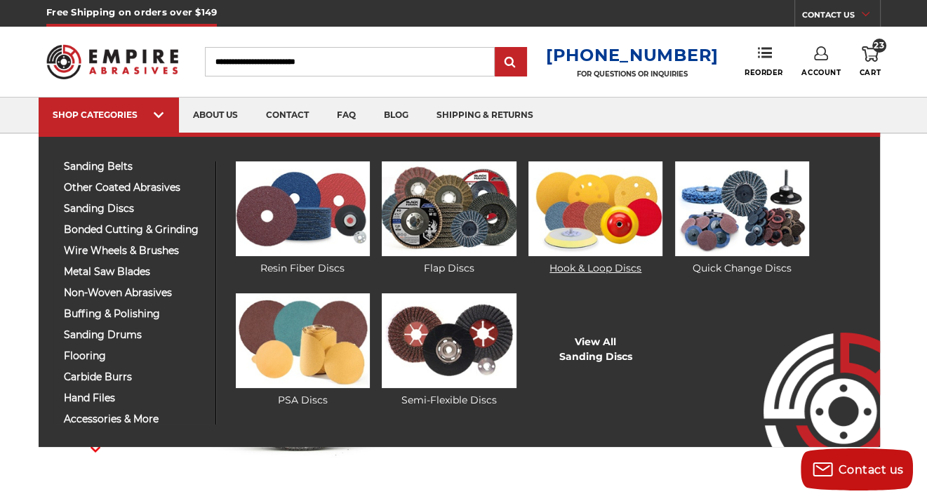
click at [617, 202] on img at bounding box center [595, 208] width 134 height 95
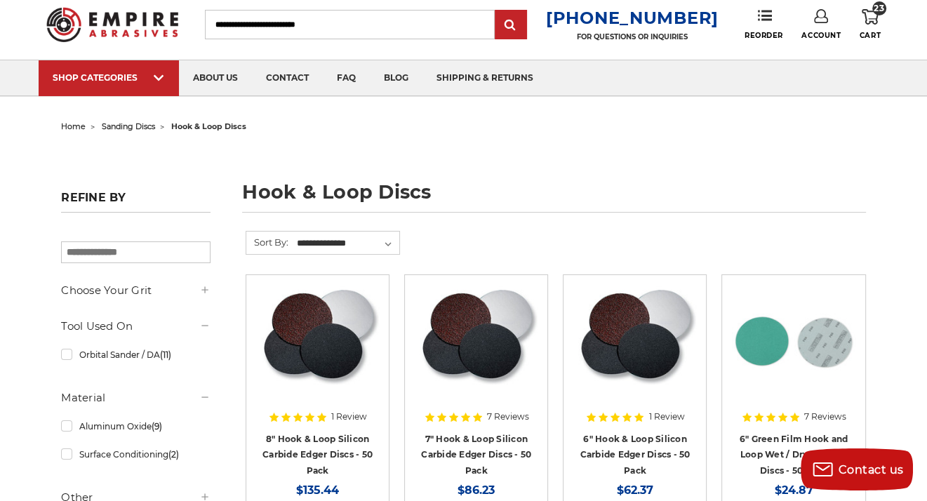
scroll to position [140, 0]
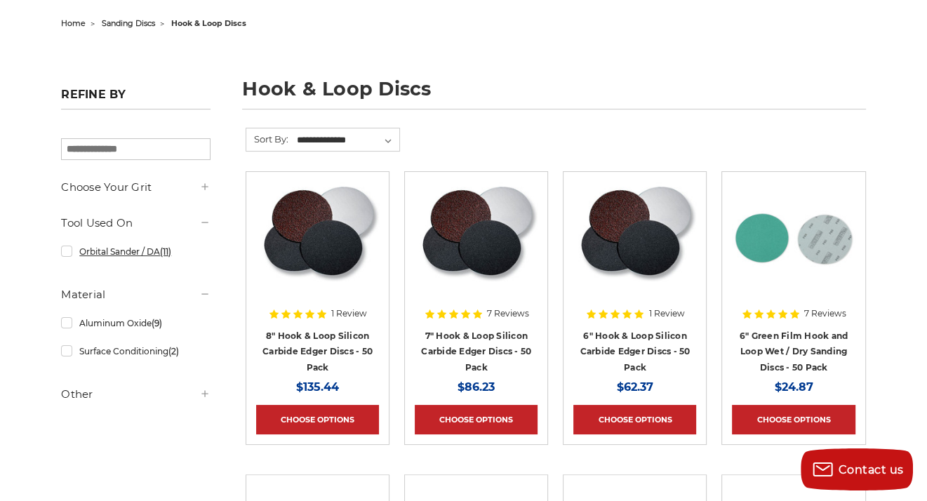
click at [84, 258] on link "Orbital Sander / DA (11)" at bounding box center [135, 251] width 149 height 25
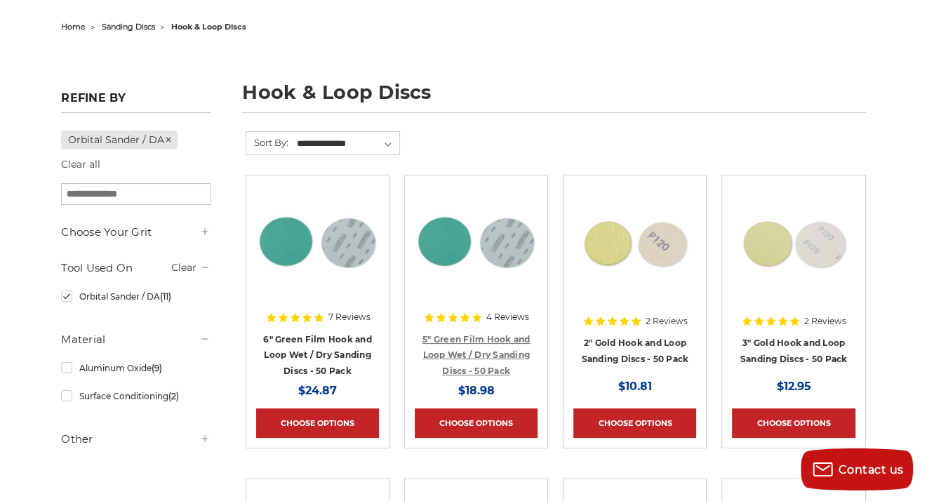
scroll to position [140, 0]
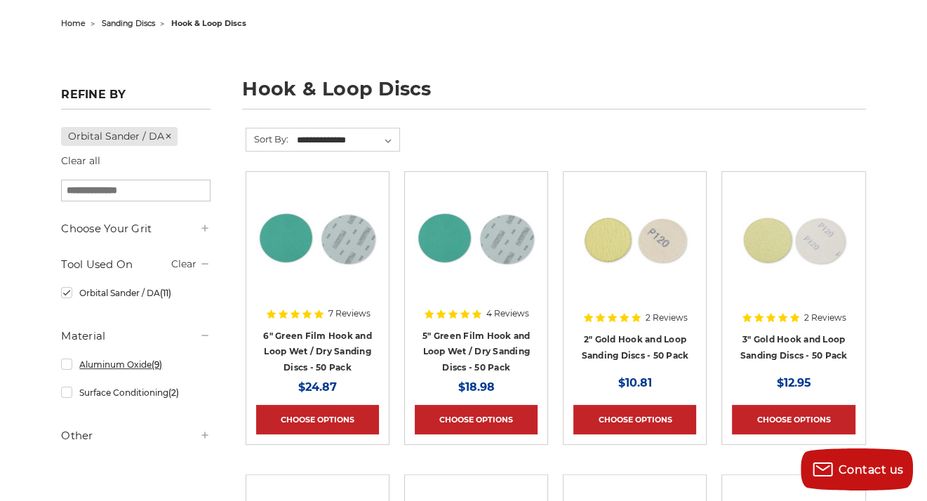
click at [121, 366] on link "Aluminum Oxide (9)" at bounding box center [135, 364] width 149 height 25
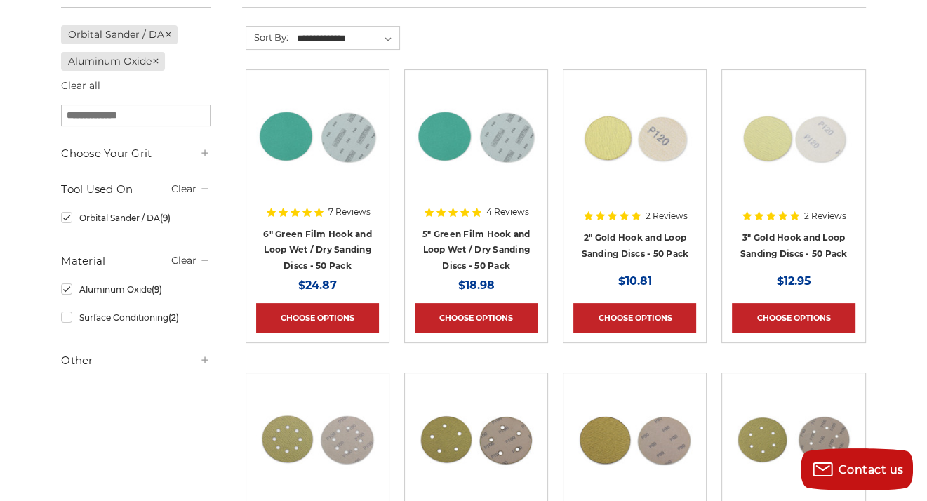
scroll to position [351, 0]
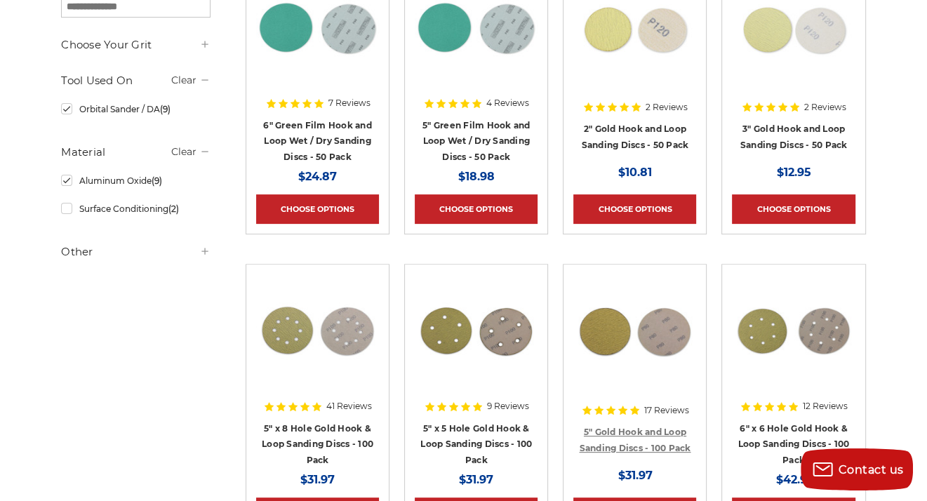
click at [634, 440] on link "5" Gold Hook and Loop Sanding Discs - 100 Pack" at bounding box center [635, 440] width 112 height 27
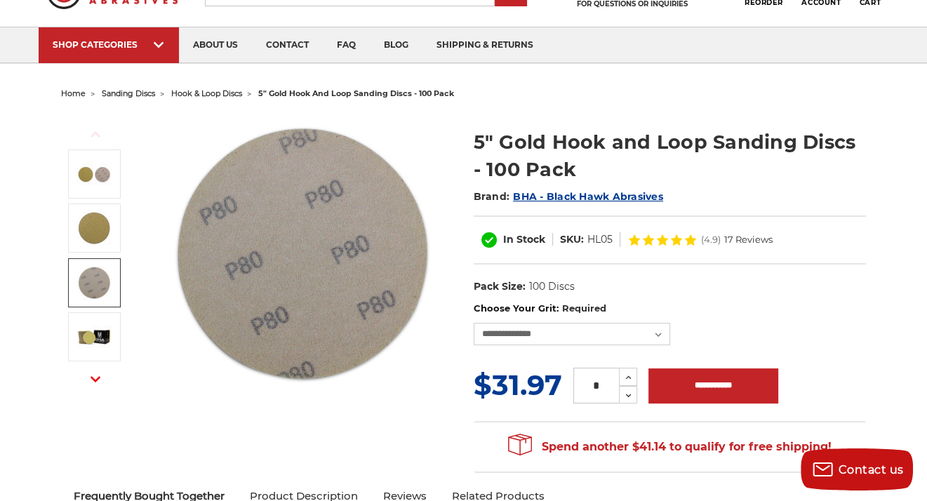
scroll to position [70, 0]
click at [536, 334] on select "**********" at bounding box center [572, 334] width 196 height 22
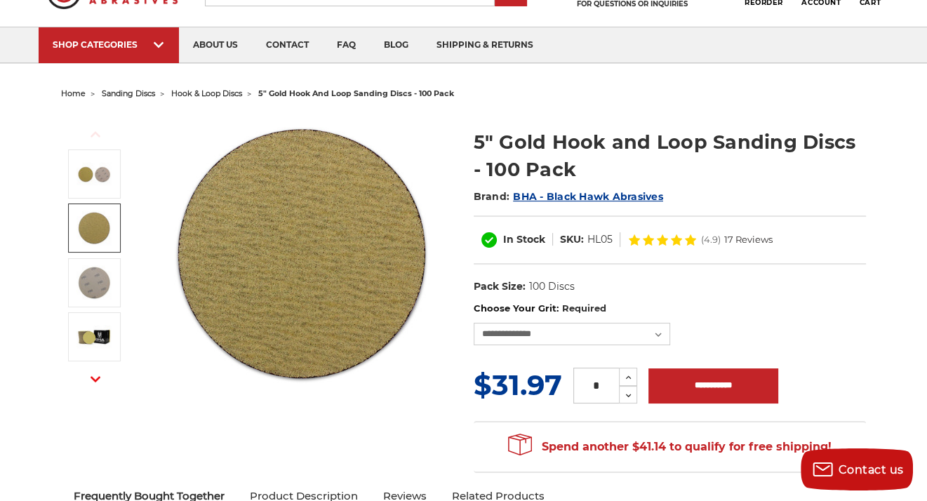
click at [74, 240] on link at bounding box center [94, 227] width 53 height 49
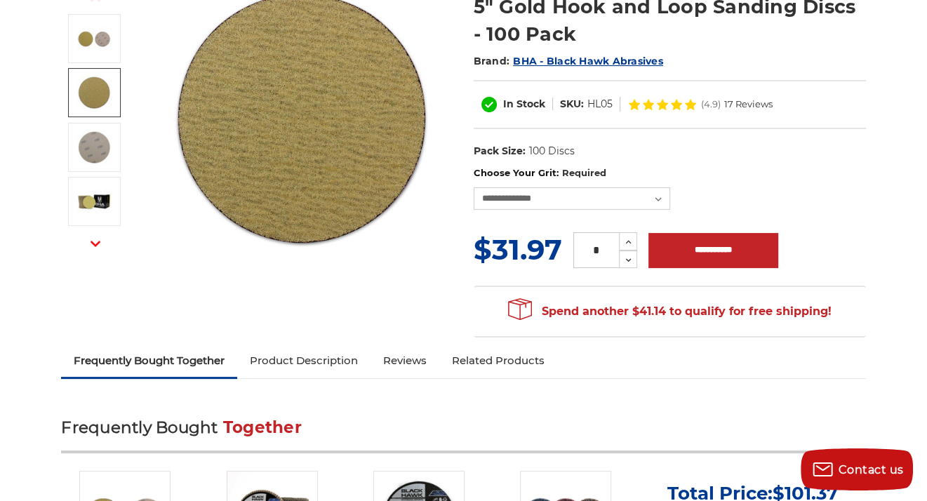
scroll to position [210, 0]
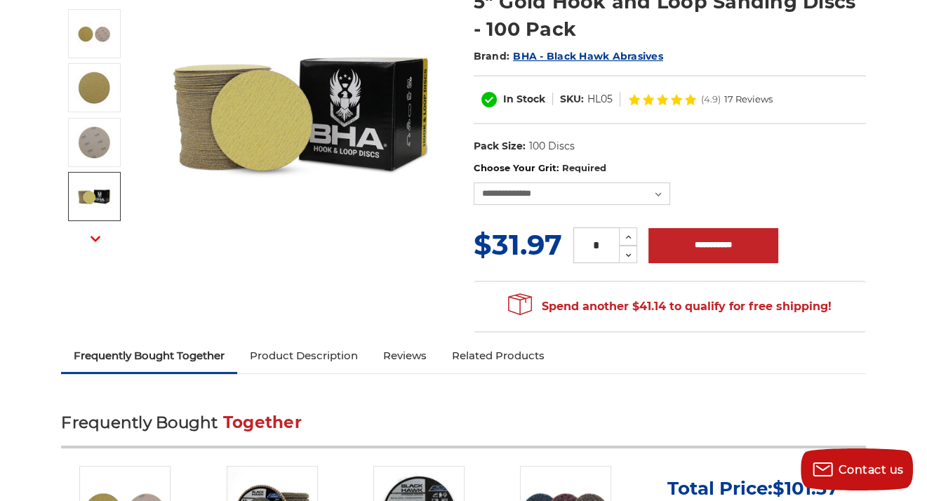
click at [93, 240] on icon "button" at bounding box center [96, 239] width 10 height 10
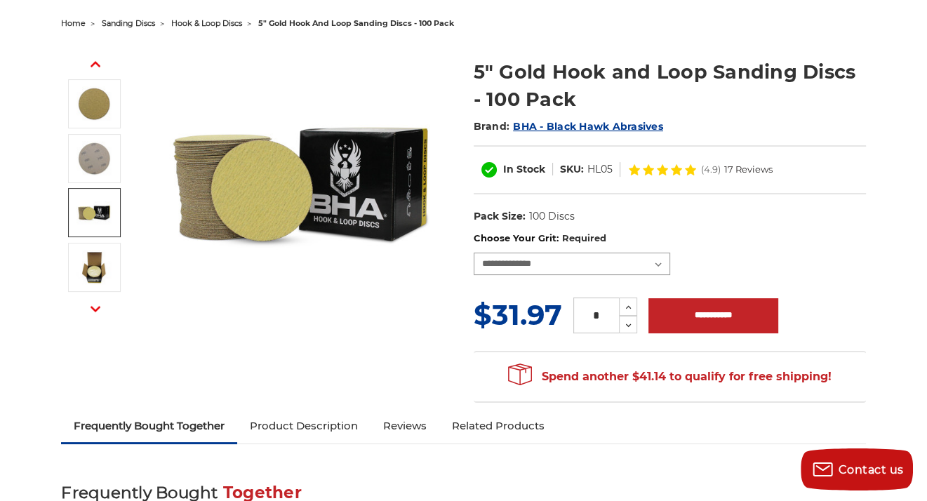
click at [622, 253] on select "**********" at bounding box center [572, 264] width 196 height 22
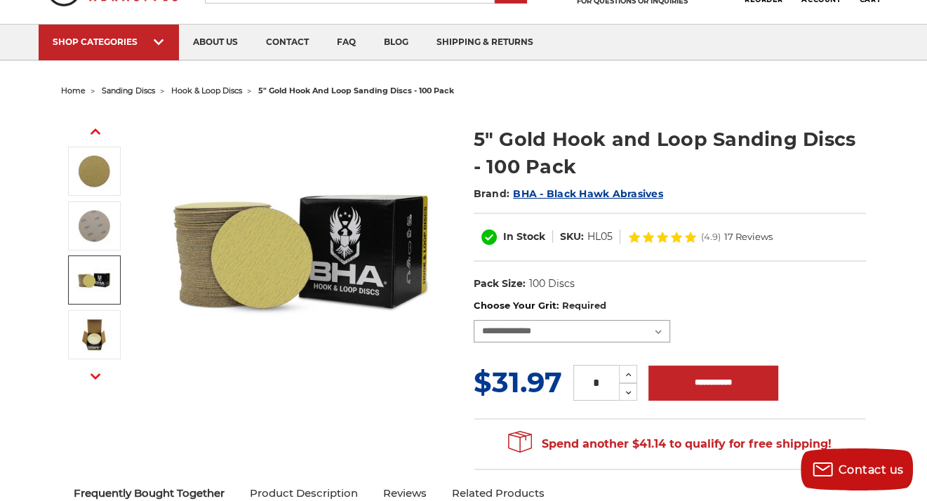
scroll to position [70, 0]
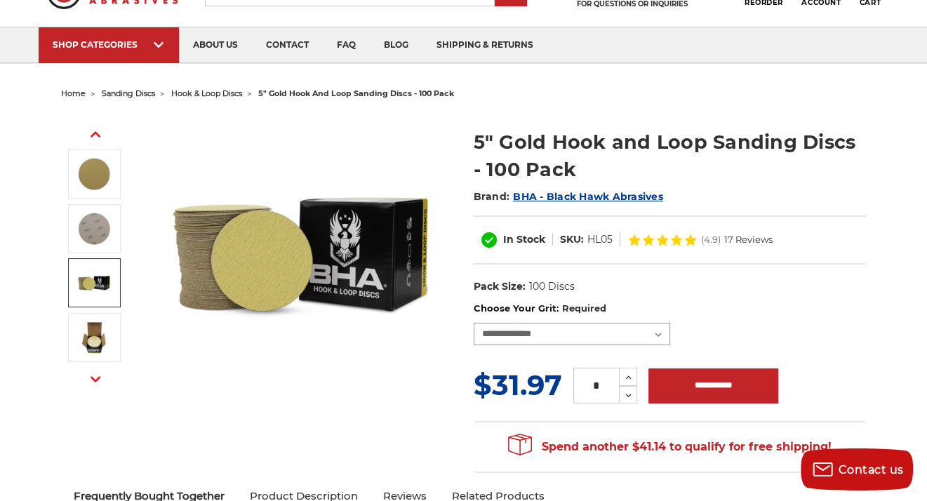
click at [588, 326] on select "**********" at bounding box center [572, 334] width 196 height 22
select select "***"
click at [474, 323] on select "**********" at bounding box center [572, 334] width 196 height 22
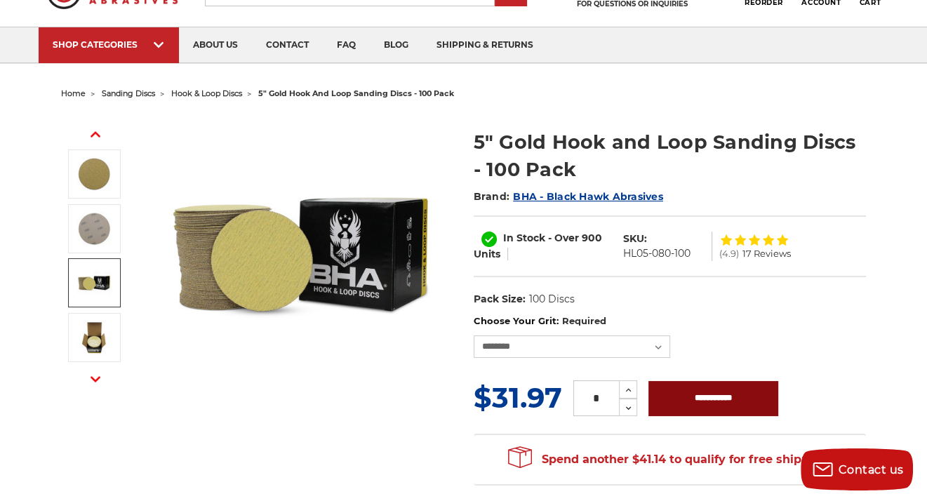
click at [703, 395] on input "**********" at bounding box center [713, 398] width 130 height 35
type input "**********"
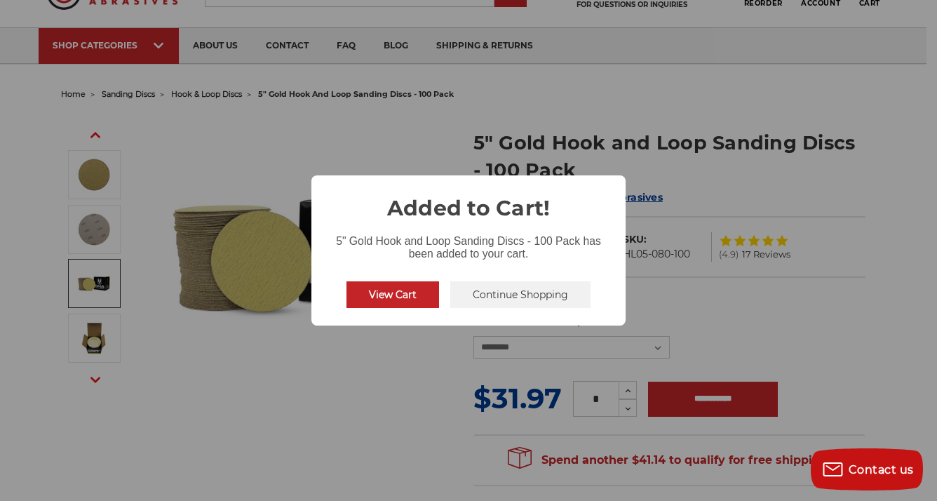
click at [478, 296] on button "Continue Shopping" at bounding box center [520, 294] width 140 height 27
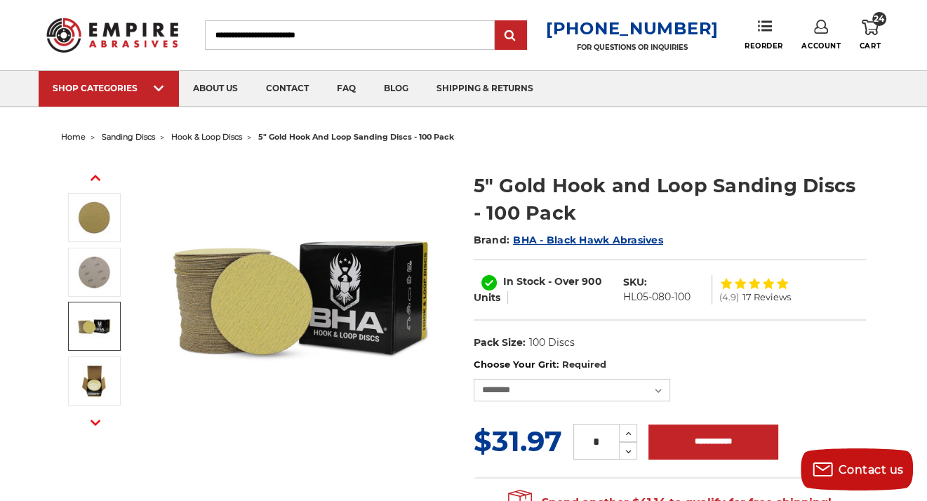
scroll to position [0, 0]
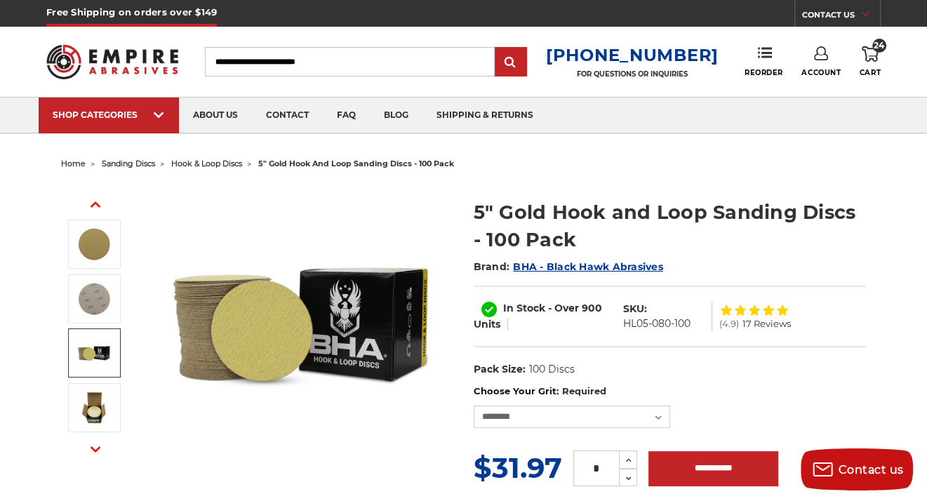
click at [866, 58] on use at bounding box center [870, 53] width 17 height 15
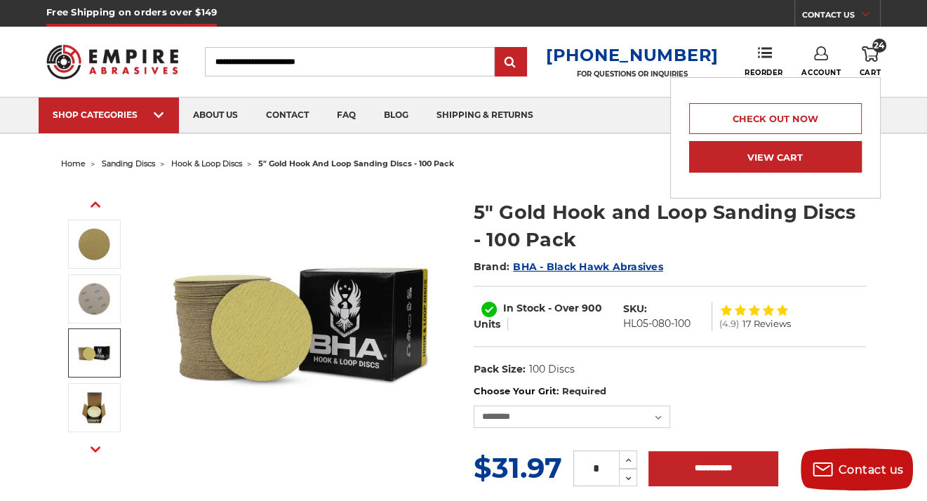
click at [803, 161] on link "View Cart" at bounding box center [775, 157] width 173 height 32
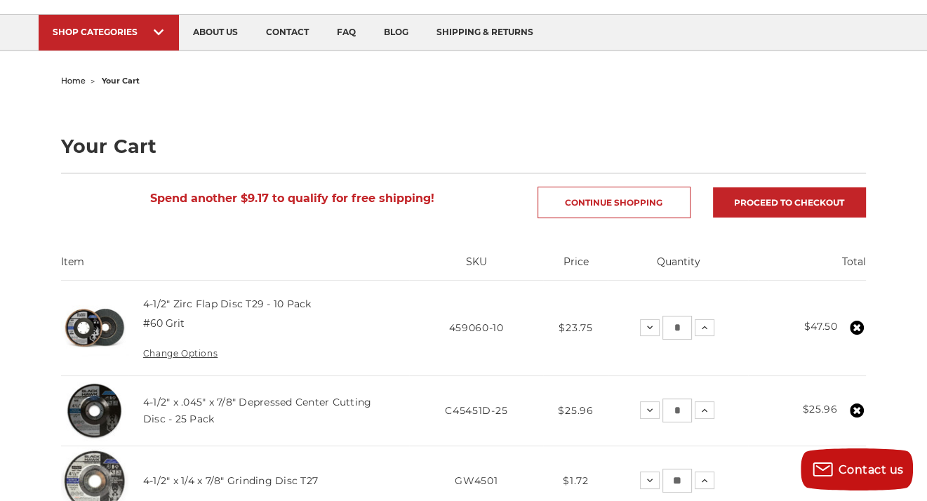
scroll to position [70, 0]
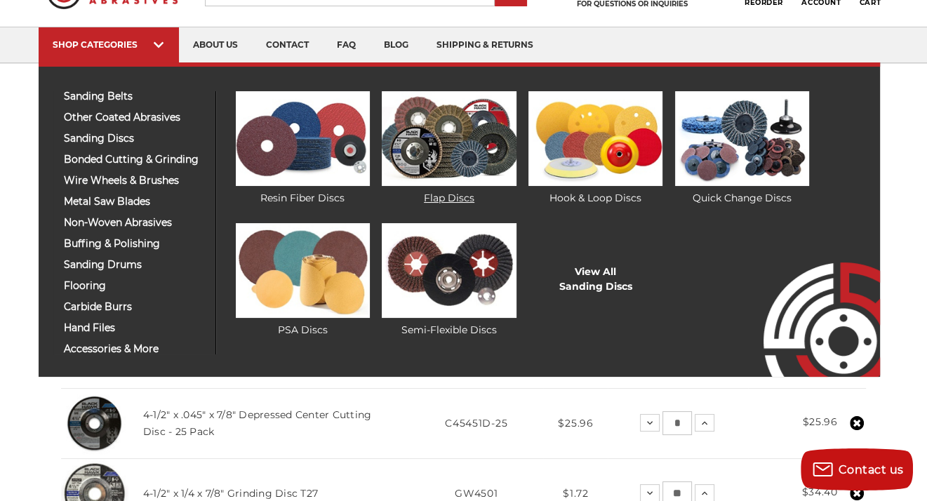
click at [431, 142] on img at bounding box center [449, 138] width 134 height 95
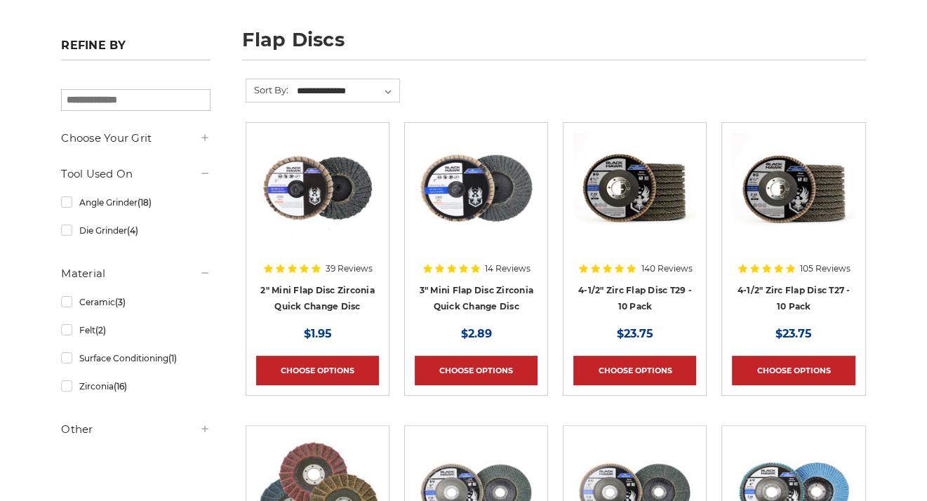
scroll to position [210, 0]
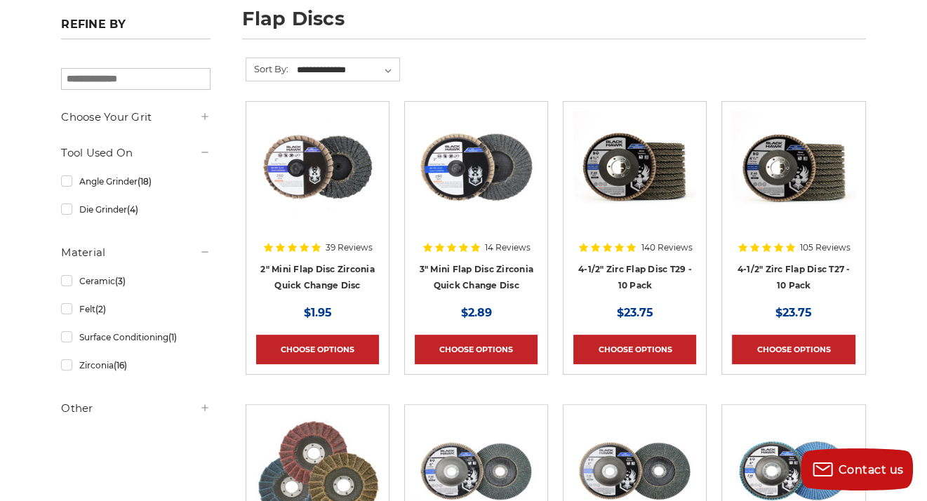
click at [127, 406] on h5 "Other" at bounding box center [135, 408] width 149 height 17
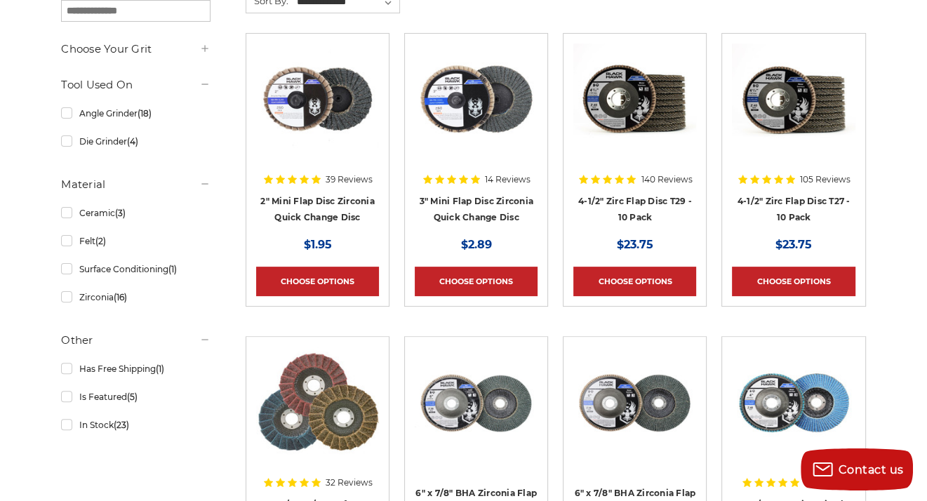
scroll to position [281, 0]
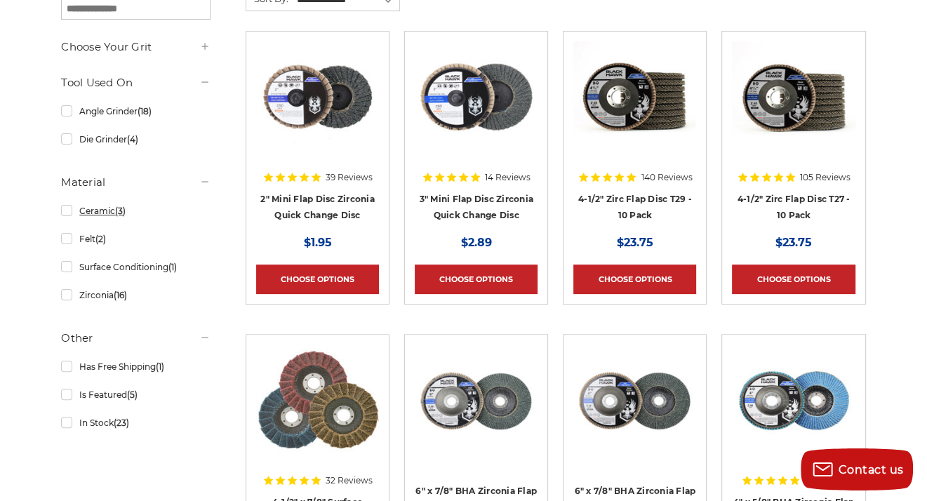
click at [129, 205] on link "Ceramic (3)" at bounding box center [135, 211] width 149 height 25
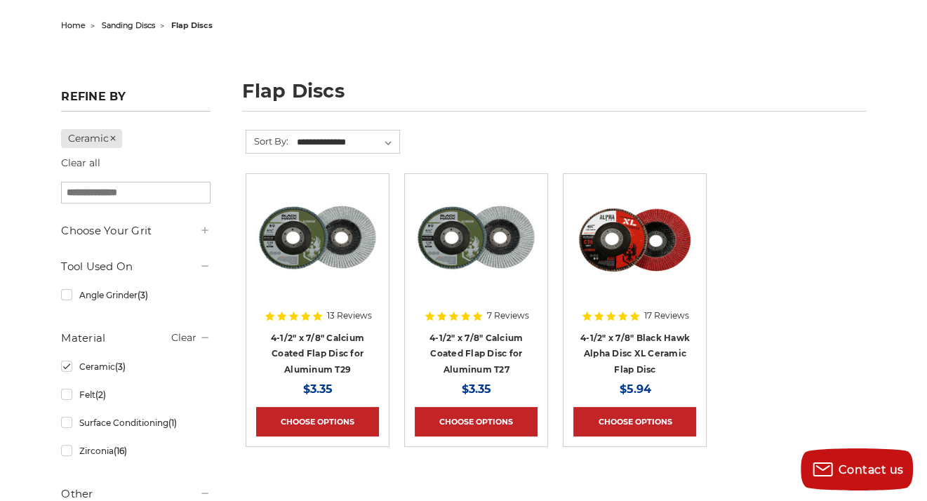
scroll to position [140, 0]
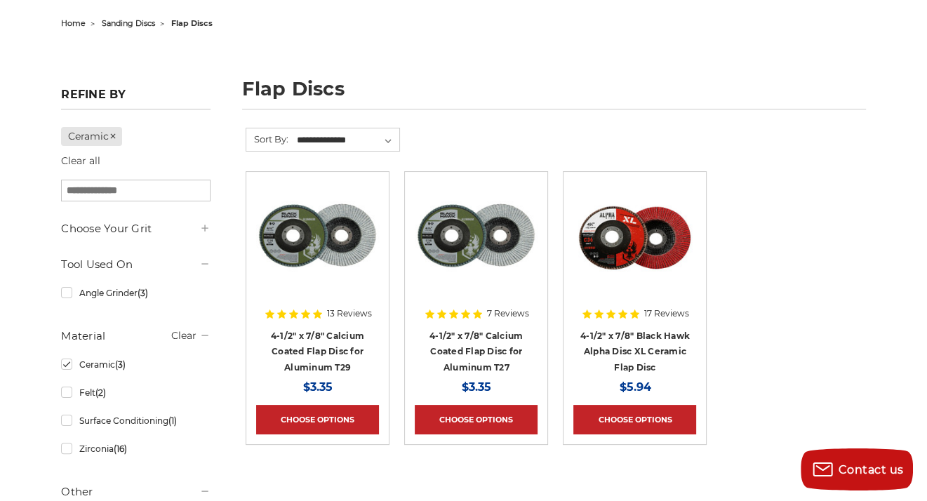
click at [467, 266] on img at bounding box center [476, 238] width 123 height 112
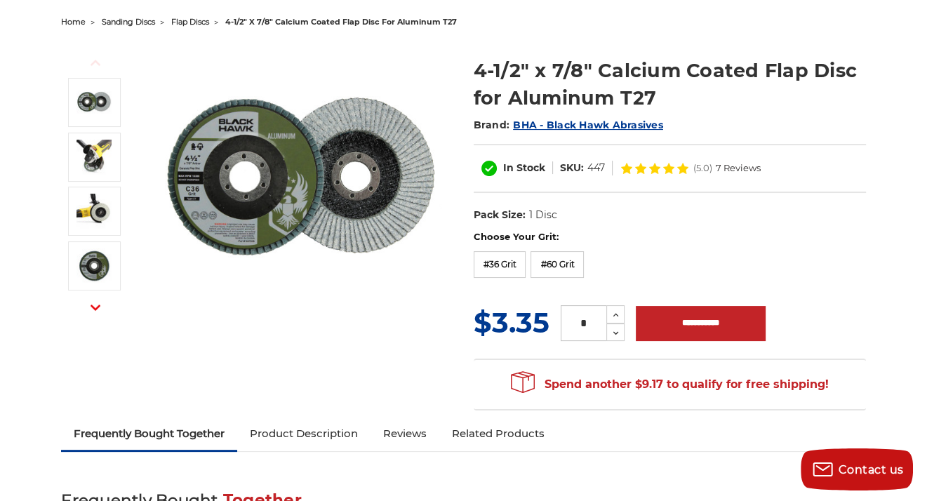
scroll to position [140, 0]
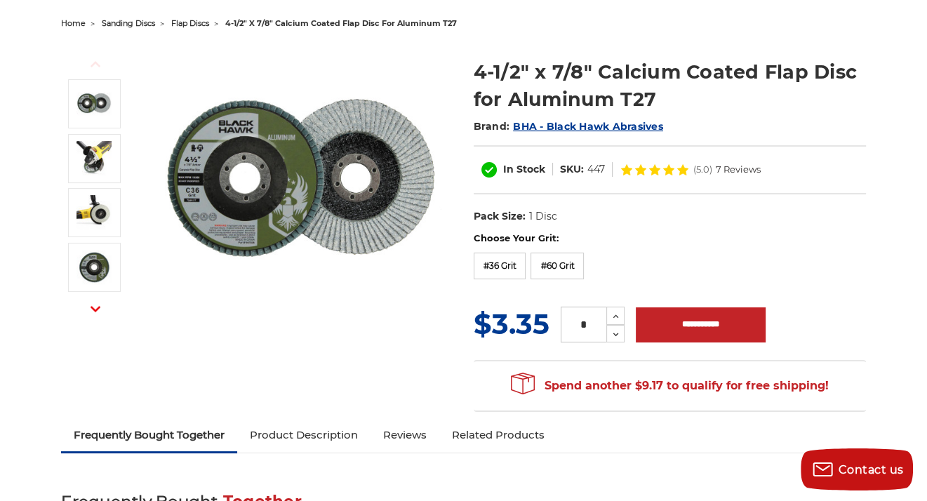
click at [401, 429] on link "Reviews" at bounding box center [404, 435] width 69 height 31
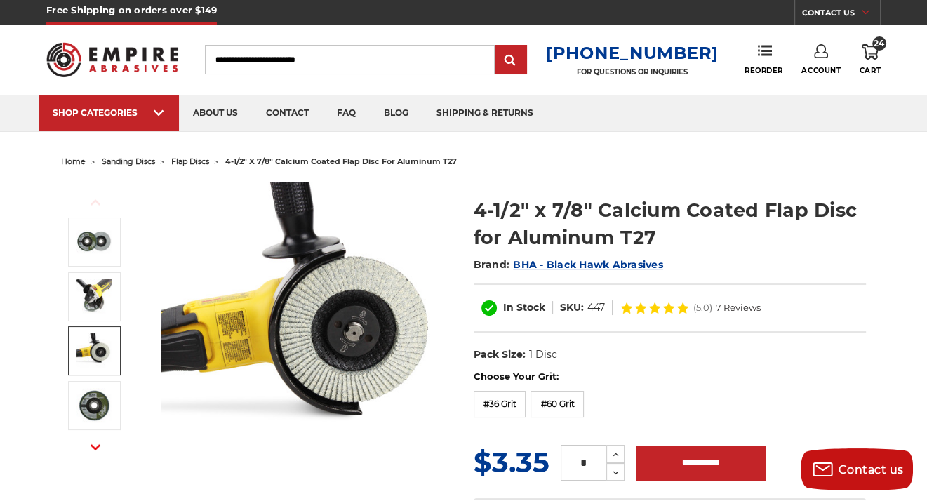
scroll to position [0, 0]
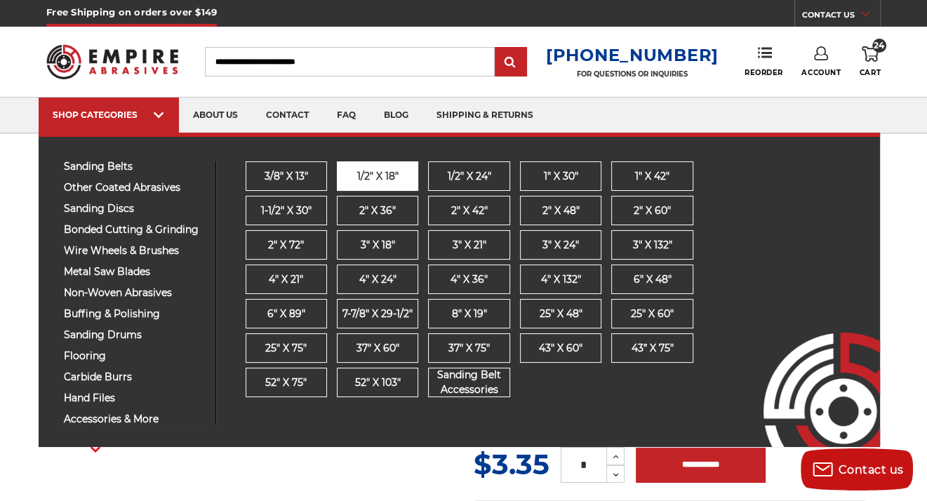
click at [370, 178] on span "1/2" x 18"" at bounding box center [377, 176] width 41 height 15
